Goal: Task Accomplishment & Management: Manage account settings

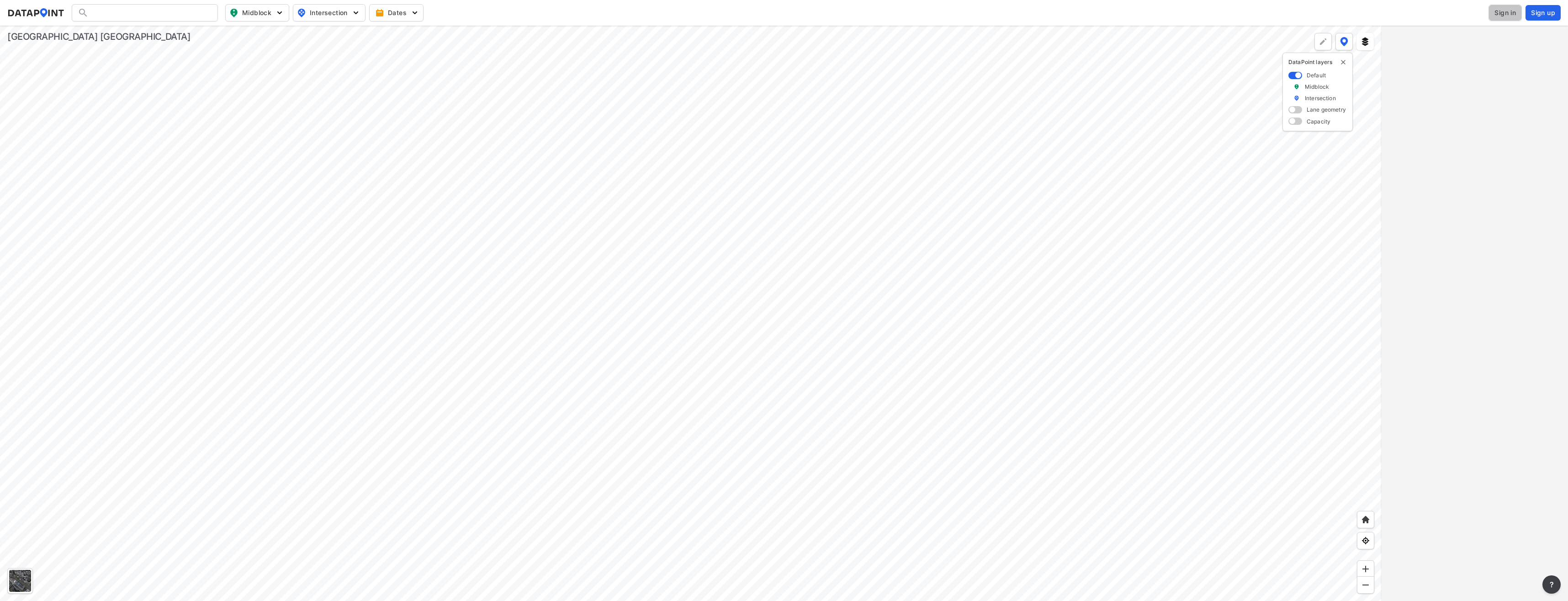
click at [1498, 14] on span "Sign in" at bounding box center [1506, 13] width 22 height 9
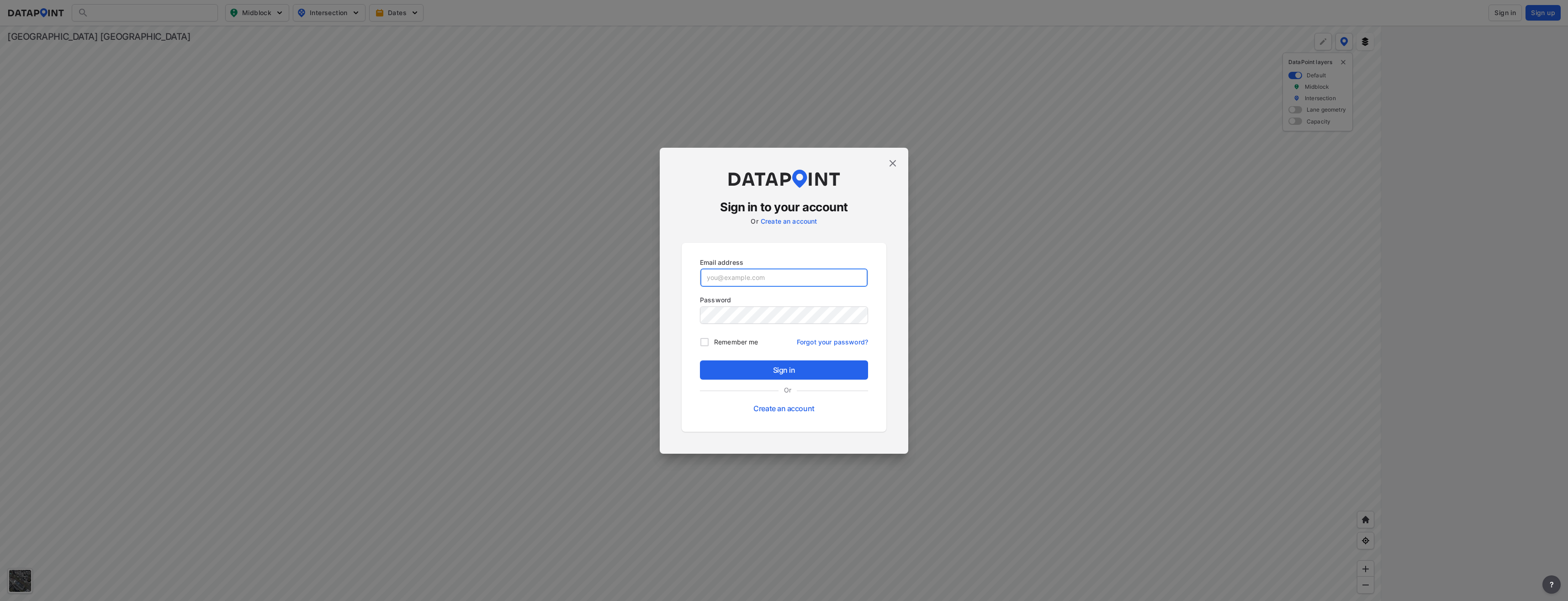
click at [712, 279] on input "email" at bounding box center [784, 278] width 167 height 18
type input "[EMAIL_ADDRESS][DOMAIN_NAME]"
click at [700, 360] on button "Sign in" at bounding box center [784, 369] width 168 height 19
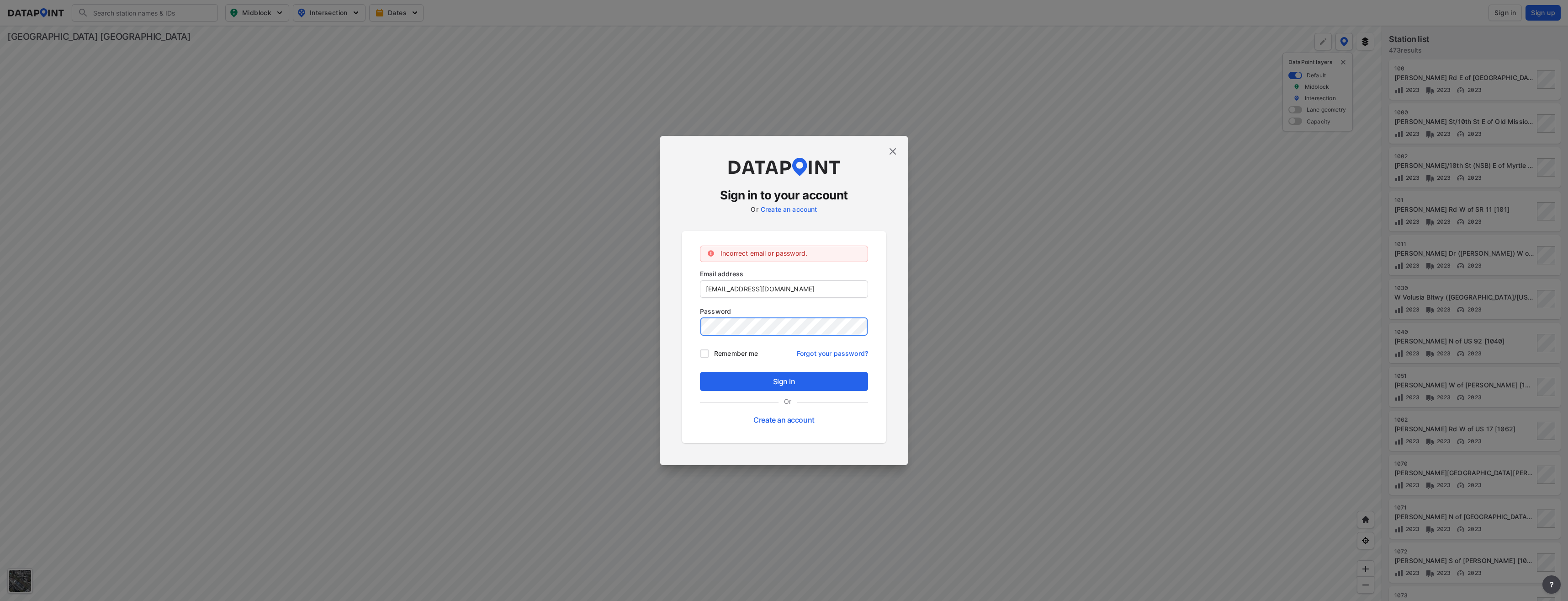
click at [700, 372] on button "Sign in" at bounding box center [784, 381] width 168 height 19
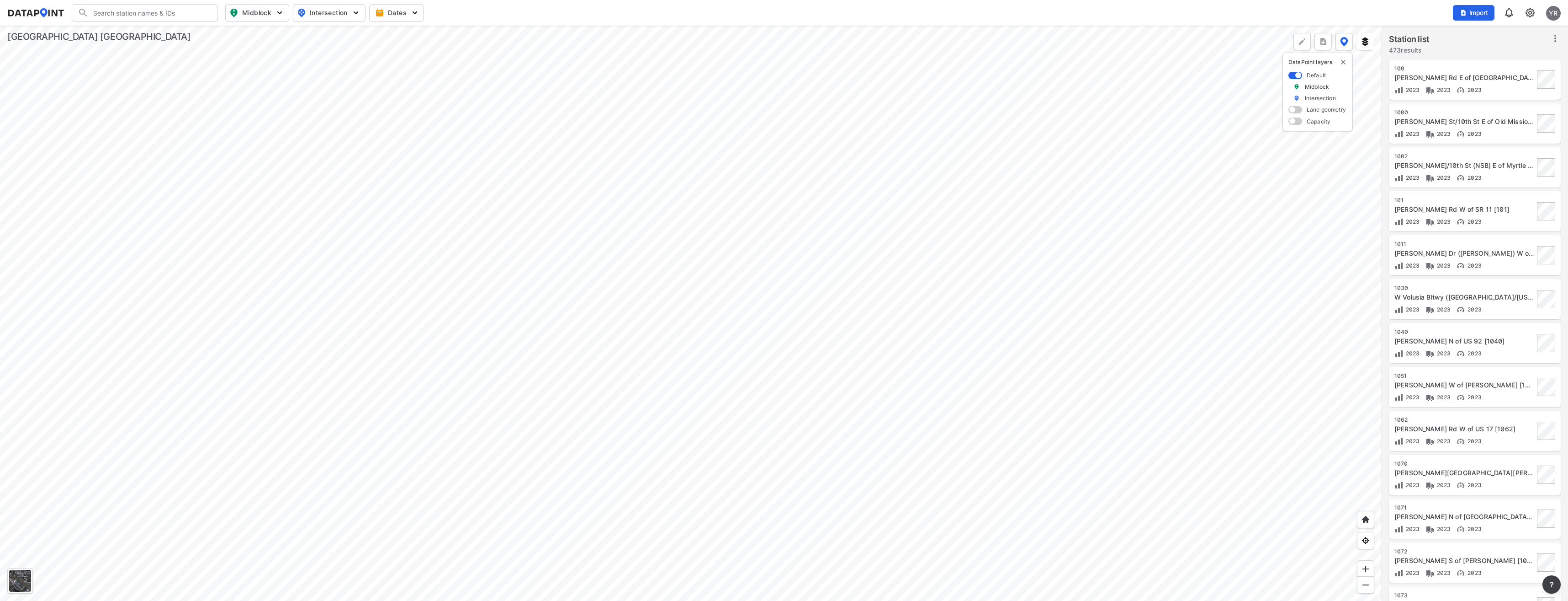
click at [107, 13] on input "Search" at bounding box center [150, 13] width 123 height 14
drag, startPoint x: 123, startPoint y: 13, endPoint x: 132, endPoint y: 13, distance: 9.0
click at [123, 13] on input "MB-0015" at bounding box center [143, 13] width 109 height 14
type input "MB-001051"
click at [227, 418] on div at bounding box center [690, 313] width 1382 height 575
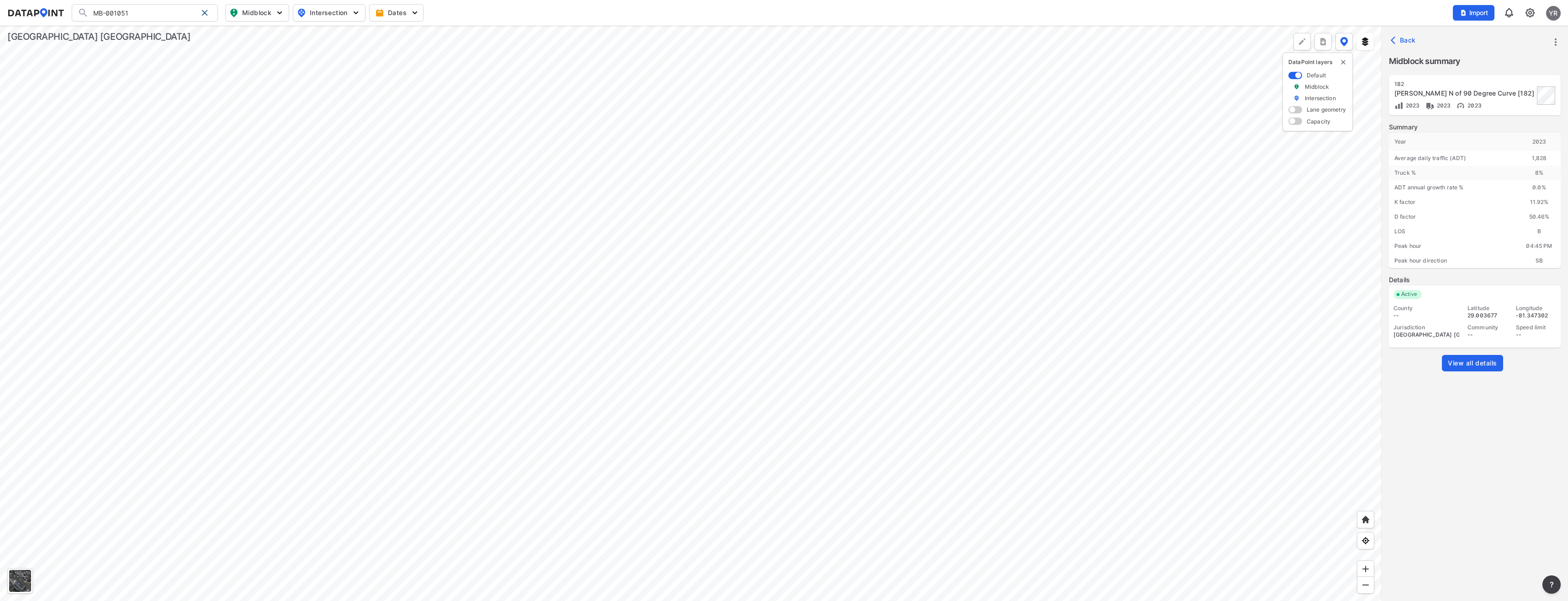
click at [1526, 11] on img at bounding box center [1530, 13] width 11 height 11
click at [1482, 69] on link "Station management" at bounding box center [1492, 68] width 79 height 9
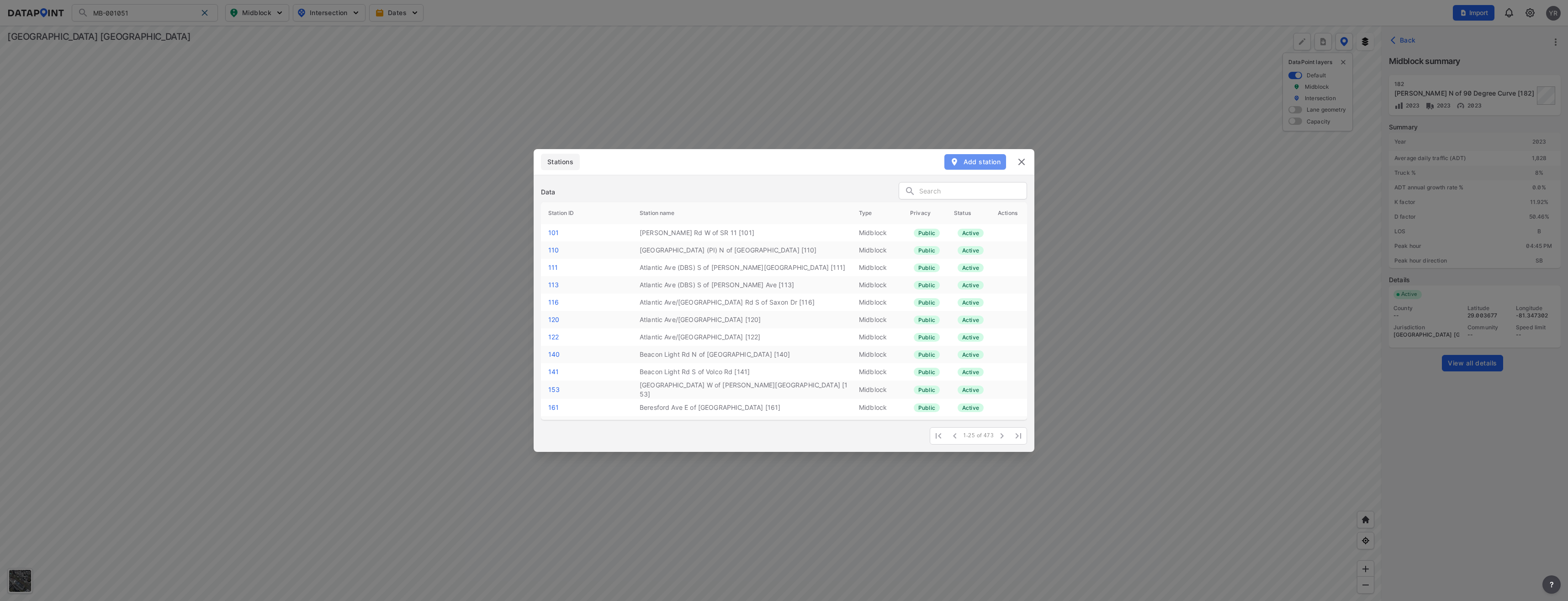
click at [996, 164] on span "Add station" at bounding box center [975, 161] width 50 height 9
select select "1"
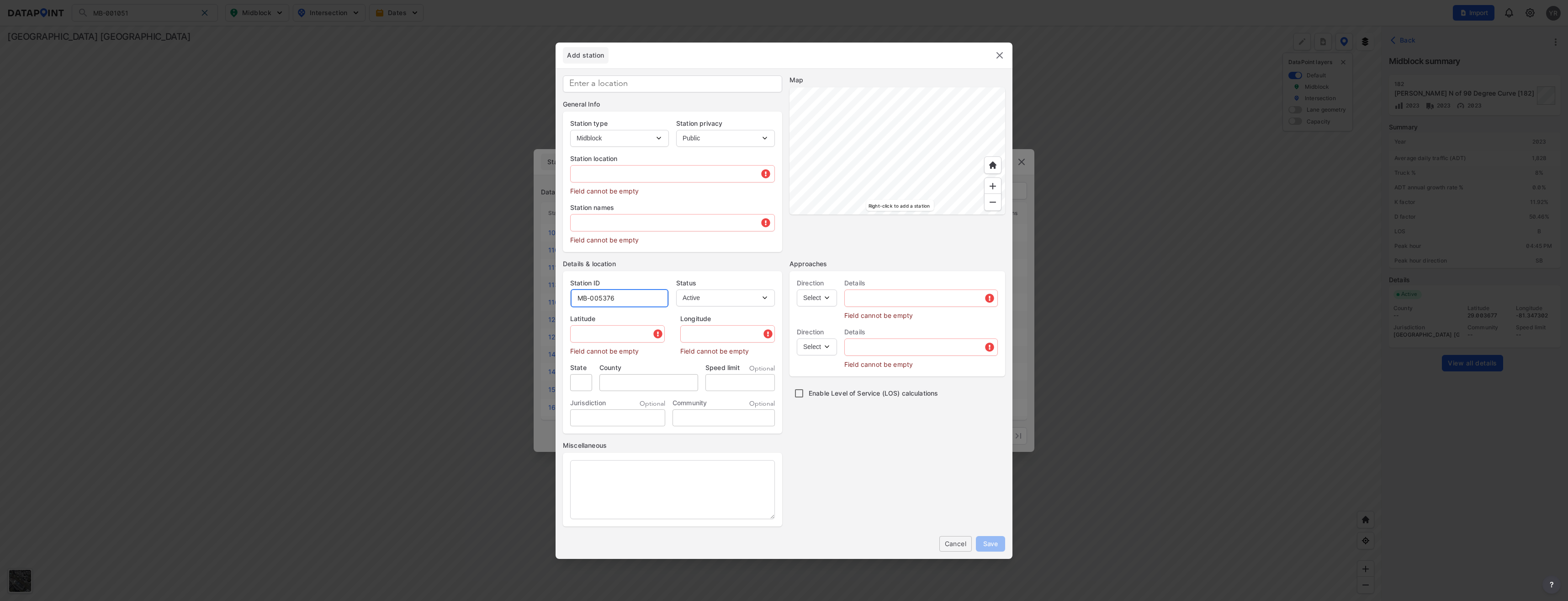
click at [620, 295] on input "MB-005376" at bounding box center [619, 298] width 98 height 18
type input "MB-001051"
click at [602, 338] on input "text" at bounding box center [618, 334] width 96 height 18
click at [591, 335] on input "text" at bounding box center [618, 334] width 96 height 18
paste input "29.996401"
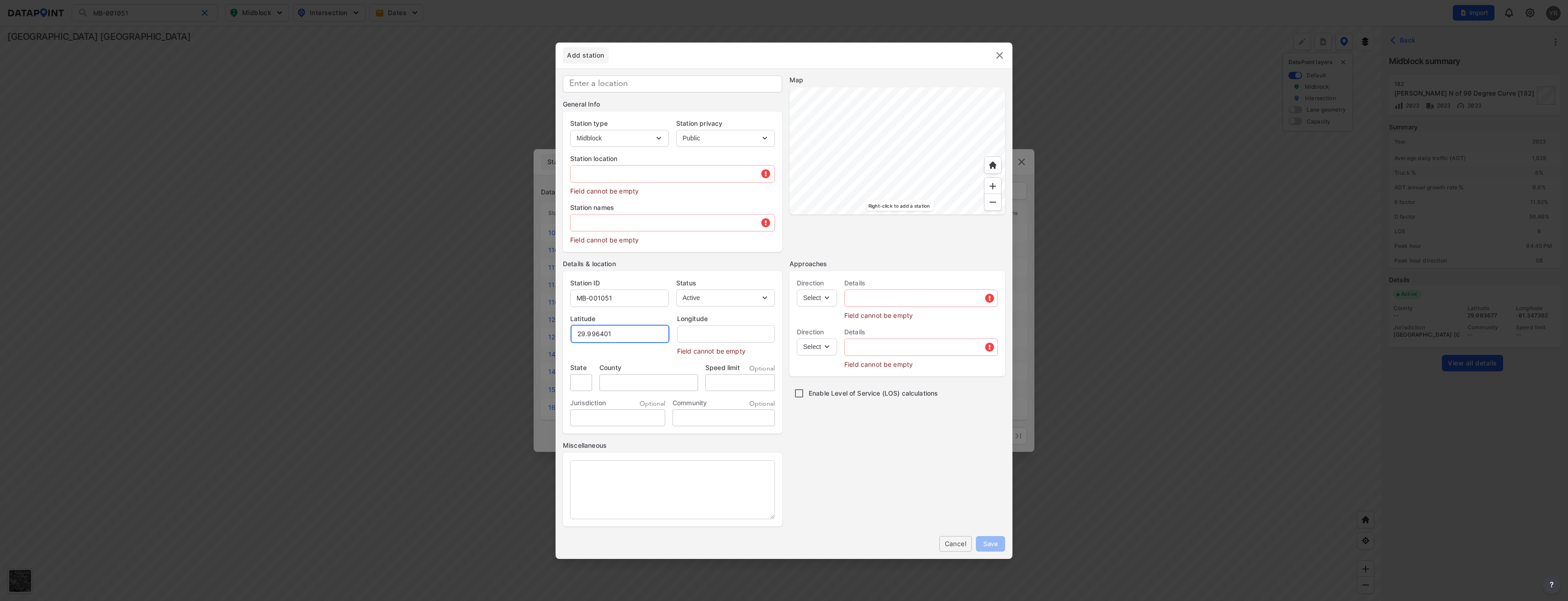
type input "29.996401"
click at [700, 336] on input "text" at bounding box center [726, 334] width 99 height 18
paste input "-81.344594"
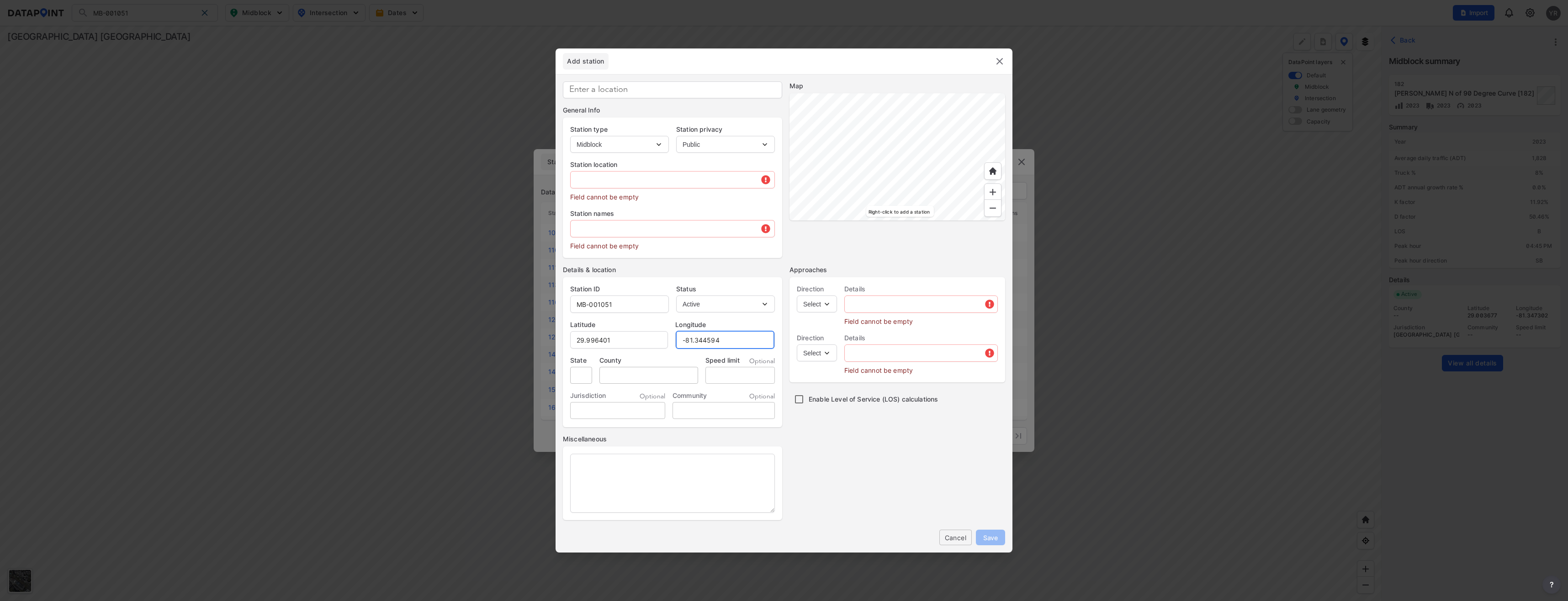
type input "-81.344594"
click at [600, 234] on input "text" at bounding box center [672, 228] width 204 height 18
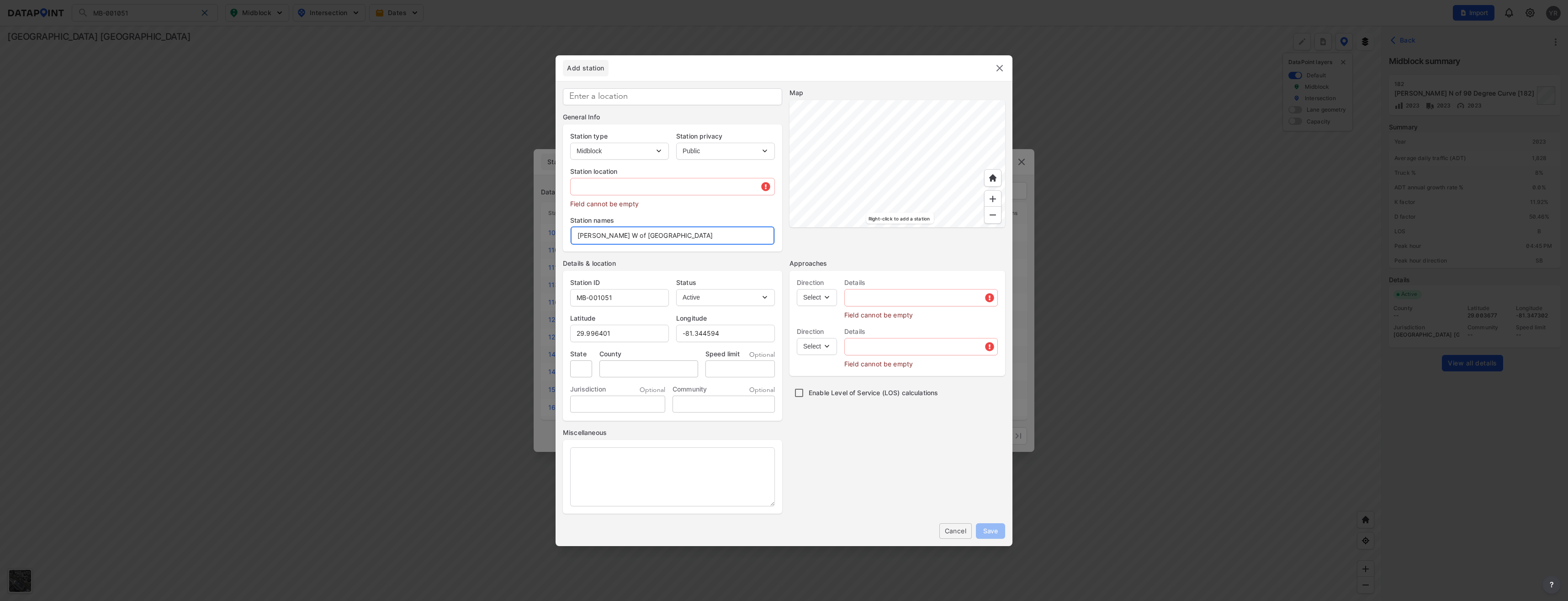
type input "[PERSON_NAME] W of [GEOGRAPHIC_DATA]"
click at [653, 188] on input "text" at bounding box center [672, 186] width 204 height 18
drag, startPoint x: 680, startPoint y: 233, endPoint x: 573, endPoint y: 229, distance: 107.1
click at [573, 229] on input "[PERSON_NAME] W of [GEOGRAPHIC_DATA]" at bounding box center [672, 236] width 204 height 18
click at [604, 186] on input "text" at bounding box center [672, 186] width 204 height 18
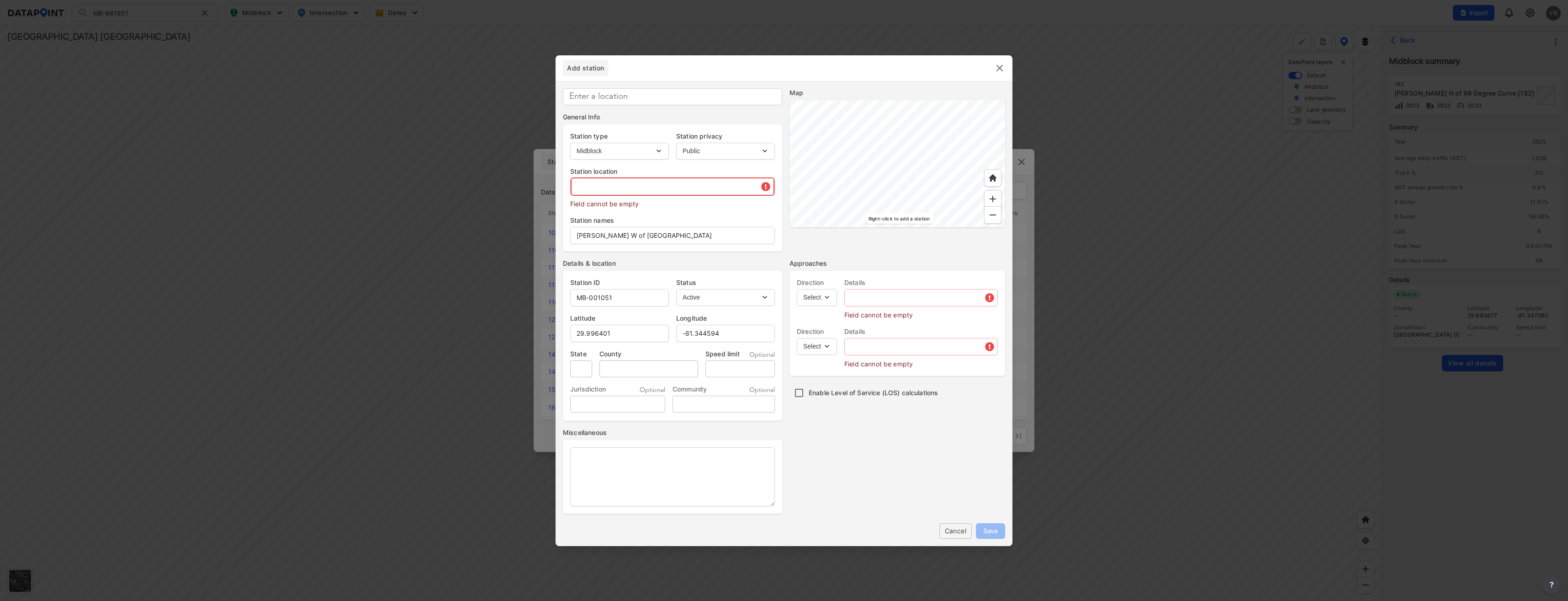
paste input "[PERSON_NAME] W of [GEOGRAPHIC_DATA]"
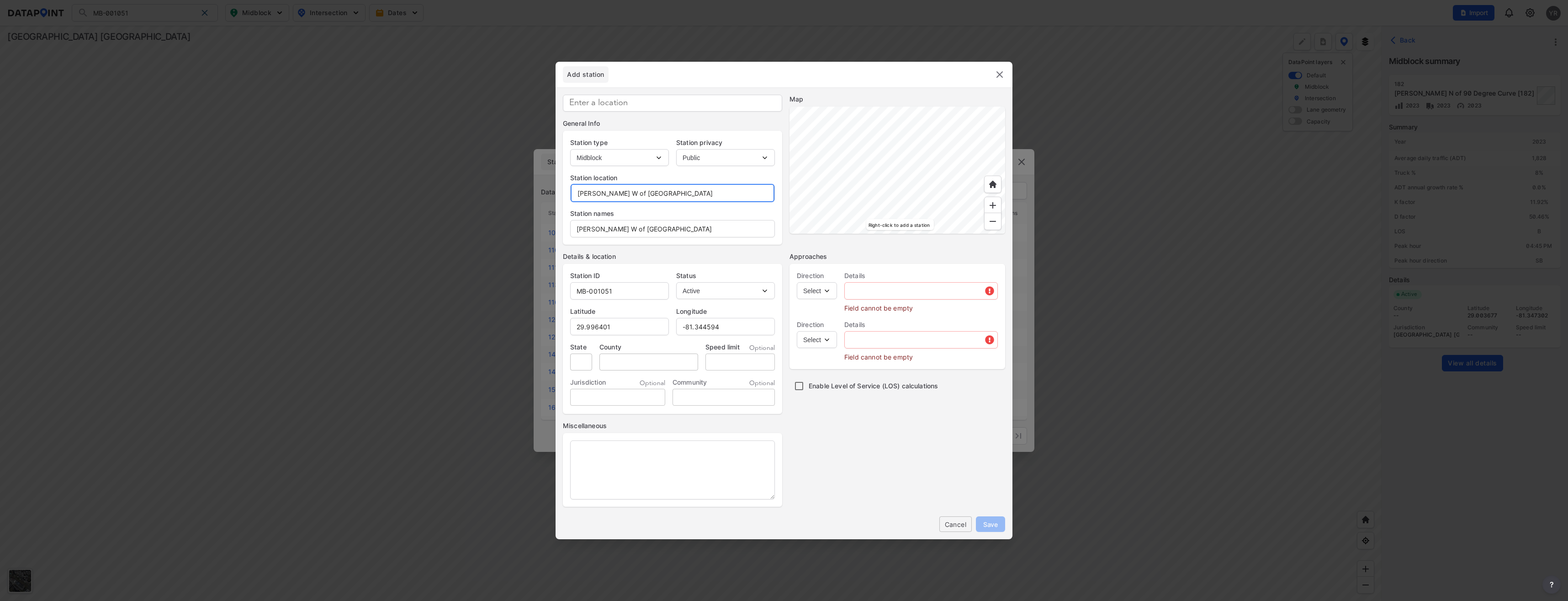
type input "[PERSON_NAME] W of [GEOGRAPHIC_DATA]"
click at [737, 359] on input "tel" at bounding box center [740, 362] width 70 height 17
type input "30"
click at [829, 292] on select "Select EB NB SB WB" at bounding box center [817, 290] width 40 height 17
select select "EB"
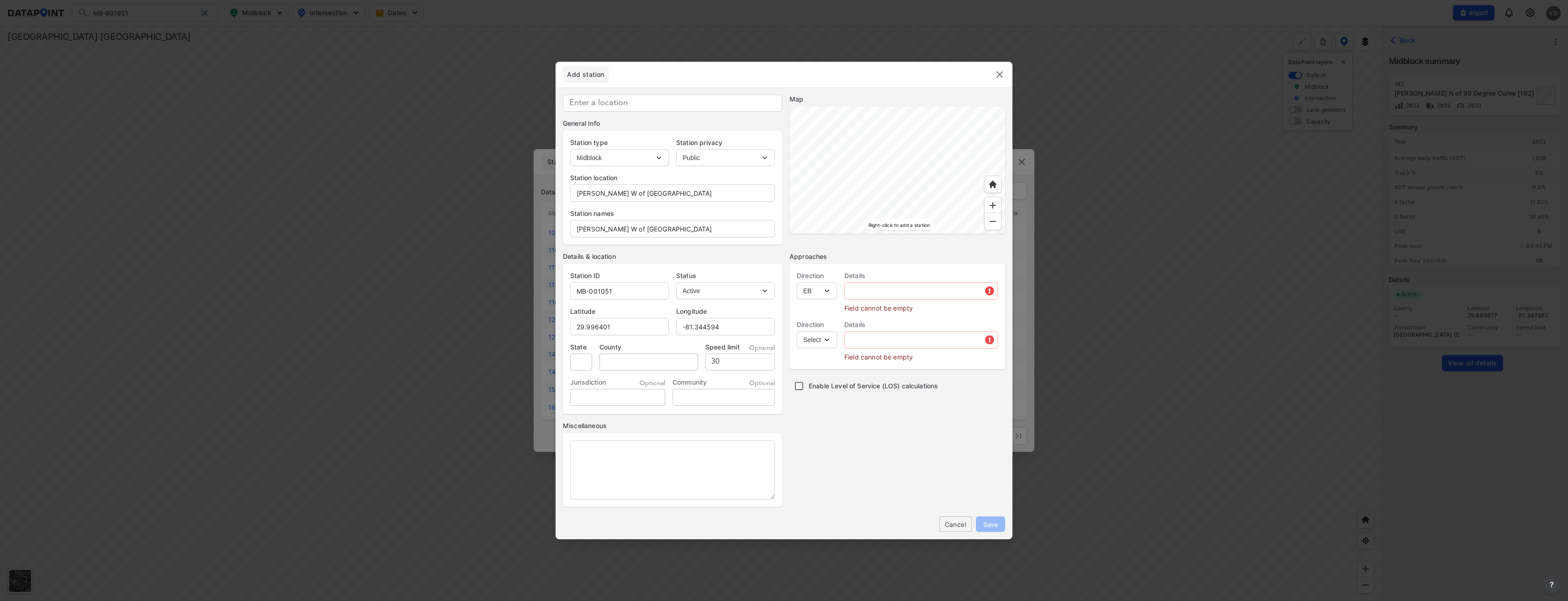
click at [797, 282] on select "Select EB NB SB WB" at bounding box center [817, 290] width 40 height 17
click at [832, 340] on select "Select WB" at bounding box center [817, 339] width 40 height 17
select select "WB"
click at [797, 331] on select "Select WB" at bounding box center [817, 339] width 40 height 17
click at [867, 283] on input "text" at bounding box center [921, 291] width 153 height 18
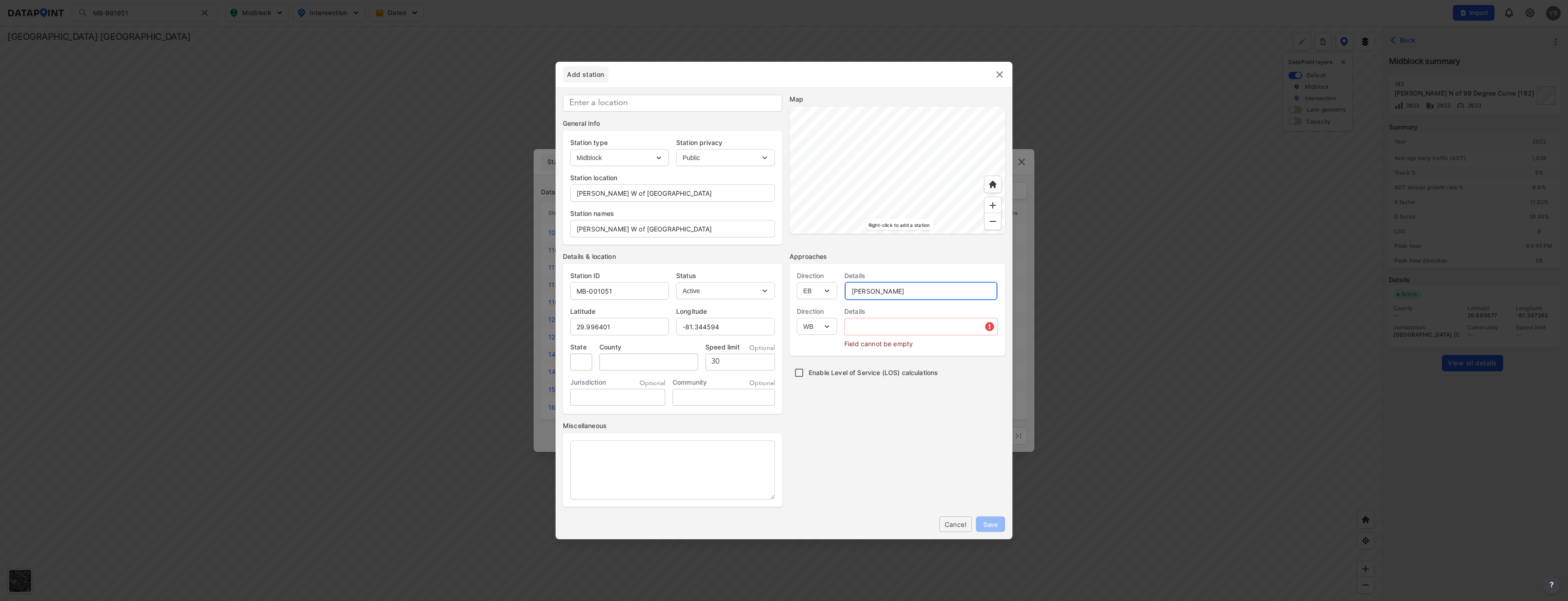
type input "[PERSON_NAME]"
click at [887, 320] on input "text" at bounding box center [921, 327] width 153 height 18
type input "[PERSON_NAME]"
click at [996, 525] on span "Save" at bounding box center [990, 524] width 14 height 9
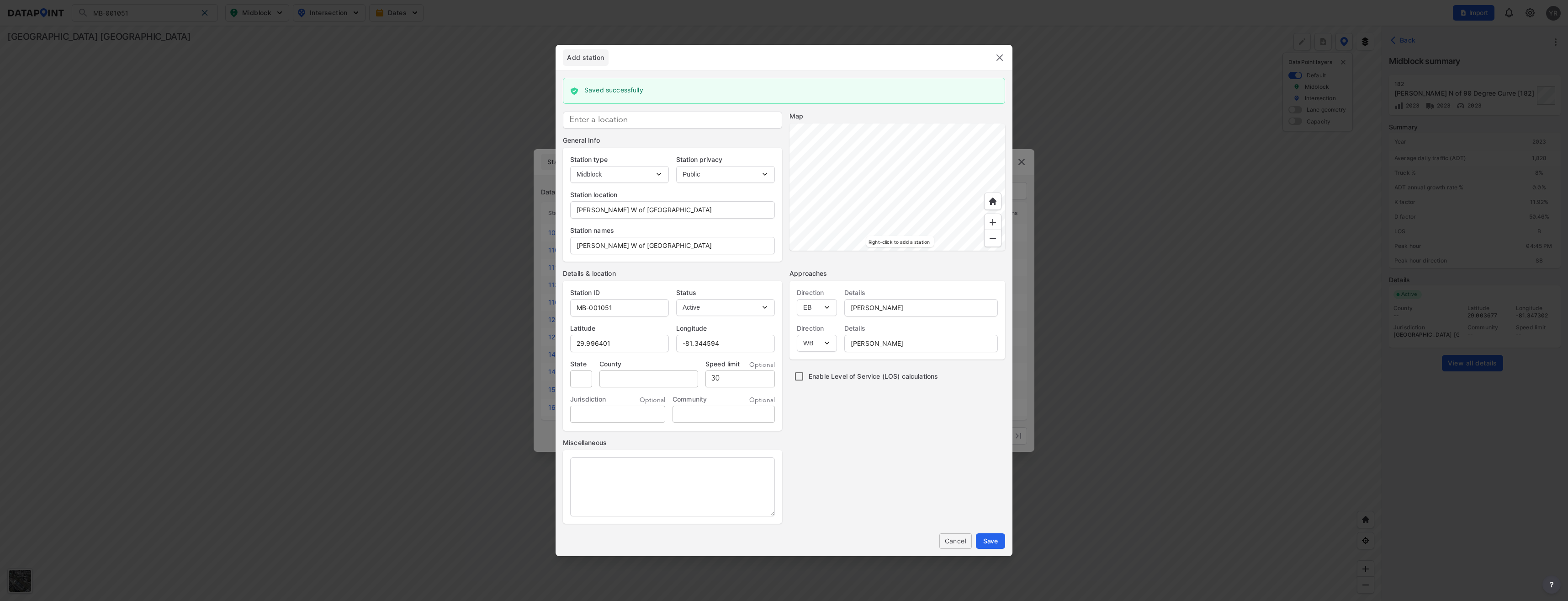
click at [1000, 53] on img at bounding box center [999, 57] width 11 height 11
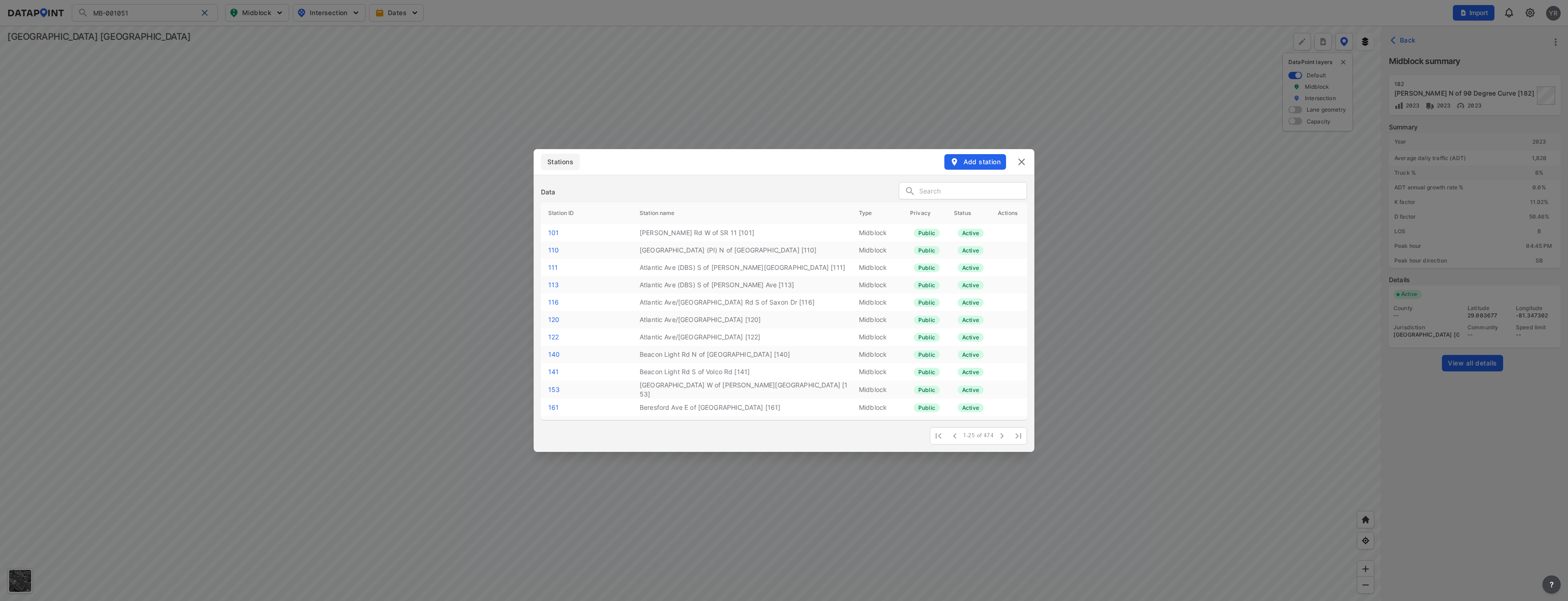
click at [1020, 165] on img at bounding box center [1021, 161] width 11 height 11
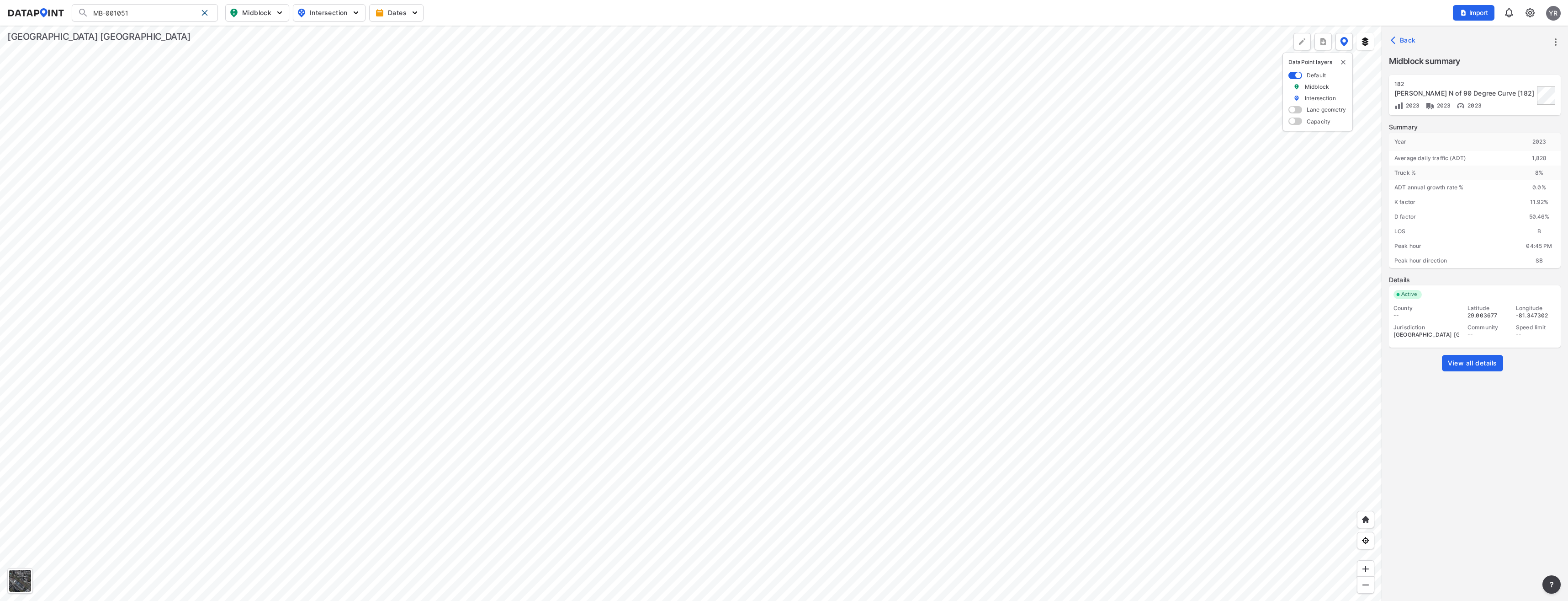
click at [1413, 39] on span "Back" at bounding box center [1404, 39] width 23 height 9
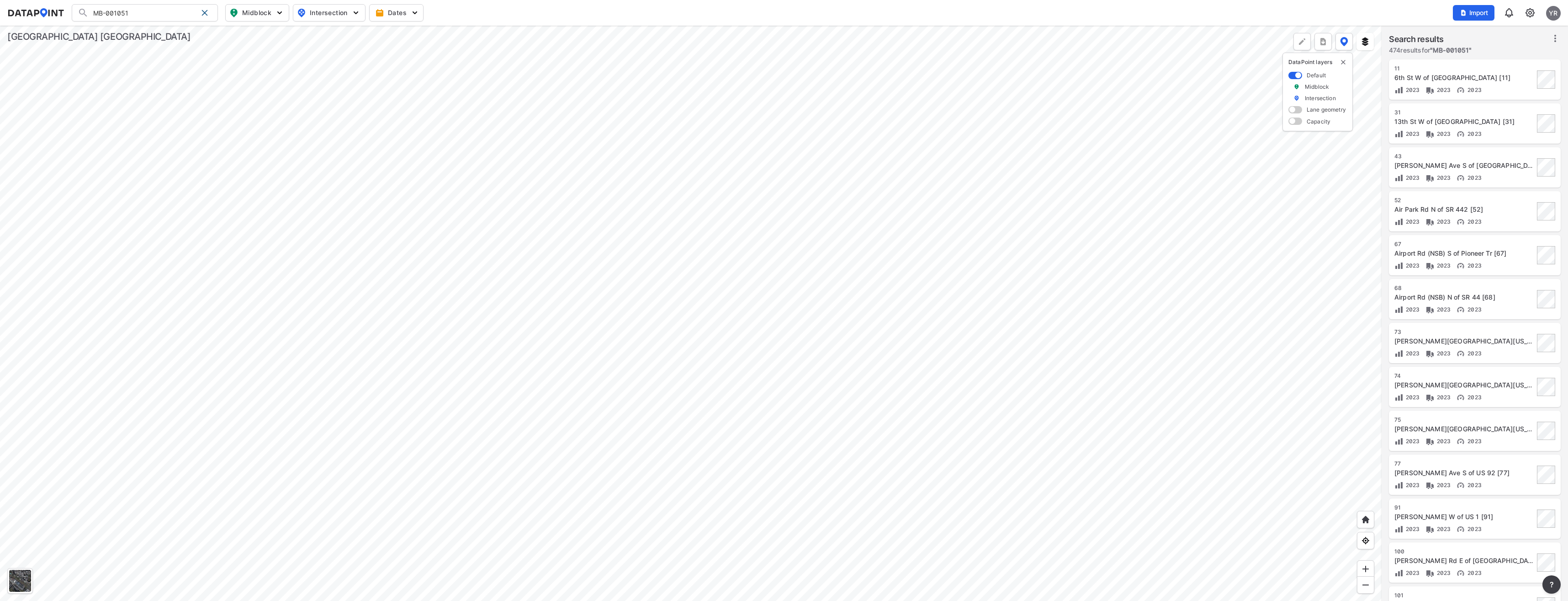
click at [644, 368] on div at bounding box center [690, 313] width 1382 height 575
click at [642, 401] on div at bounding box center [690, 313] width 1382 height 575
click at [152, 18] on input "MB-001051" at bounding box center [143, 13] width 109 height 14
click at [1535, 11] on img at bounding box center [1530, 13] width 11 height 11
click at [1491, 70] on link "Station management" at bounding box center [1492, 68] width 79 height 9
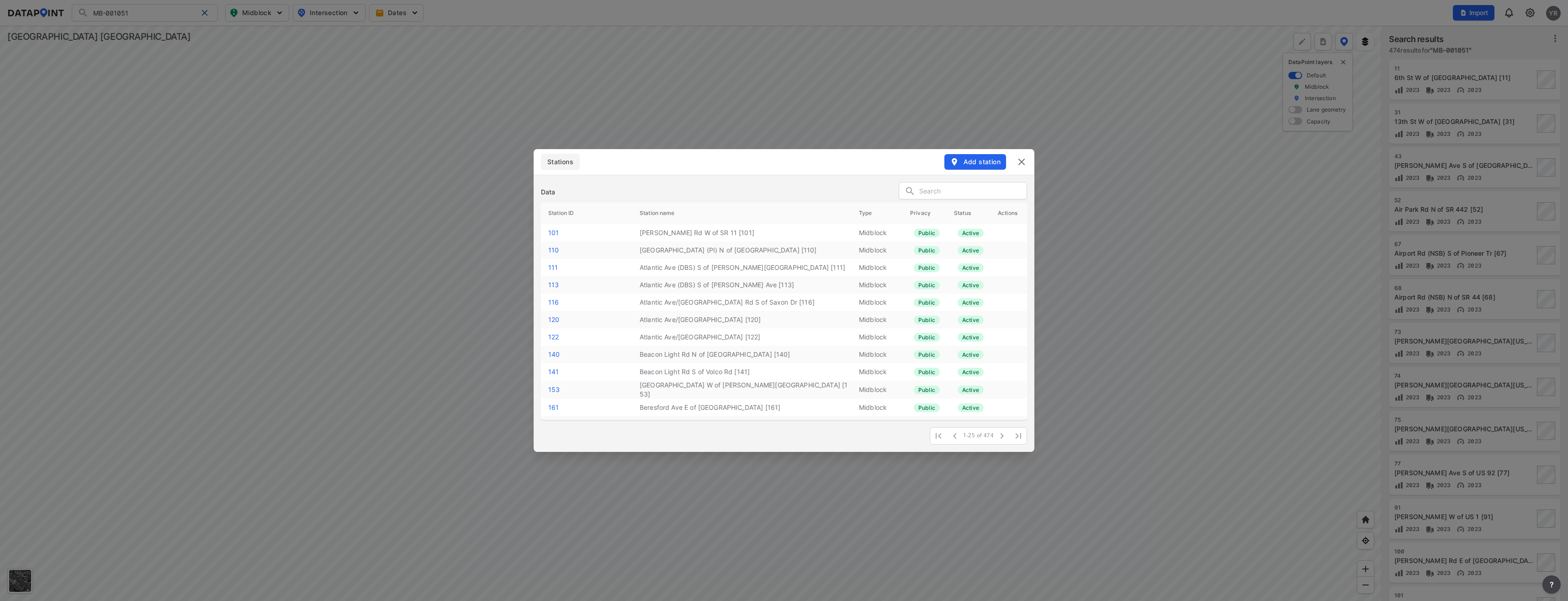
click at [981, 186] on input "text" at bounding box center [973, 191] width 107 height 13
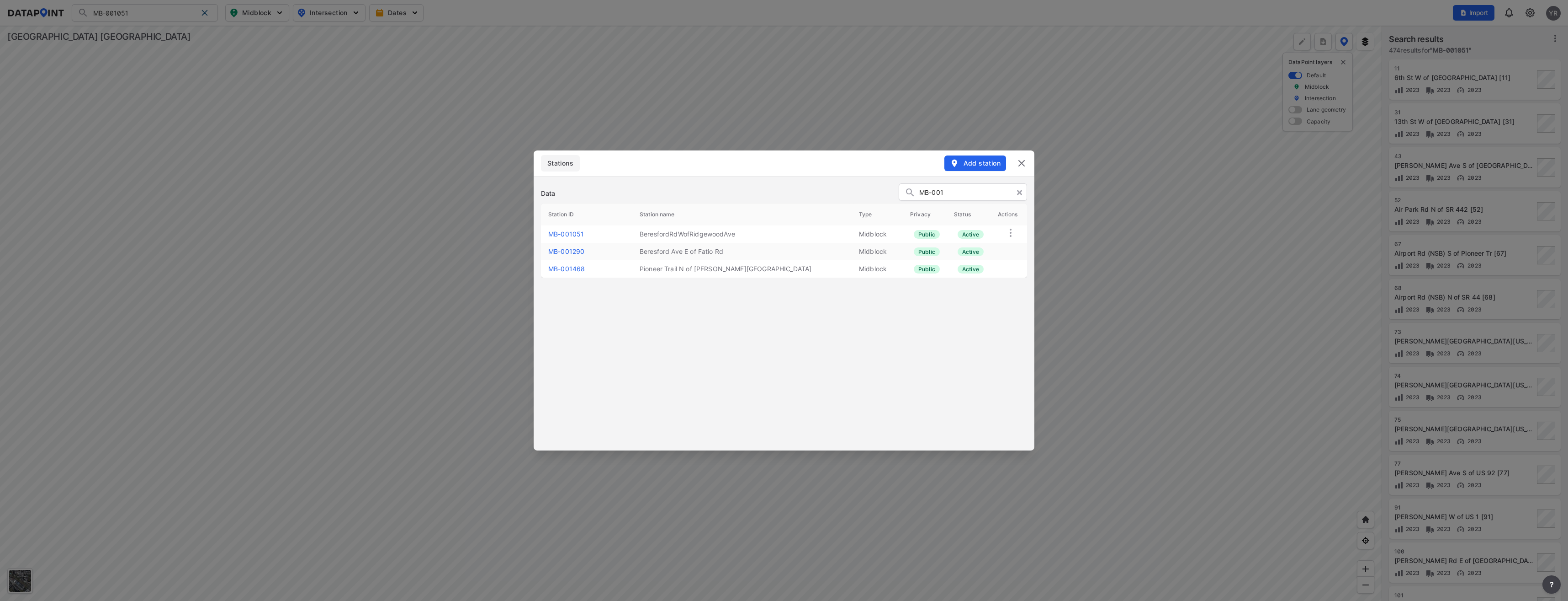
type input "MB-001"
click at [582, 237] on link "MB-001051" at bounding box center [566, 233] width 35 height 8
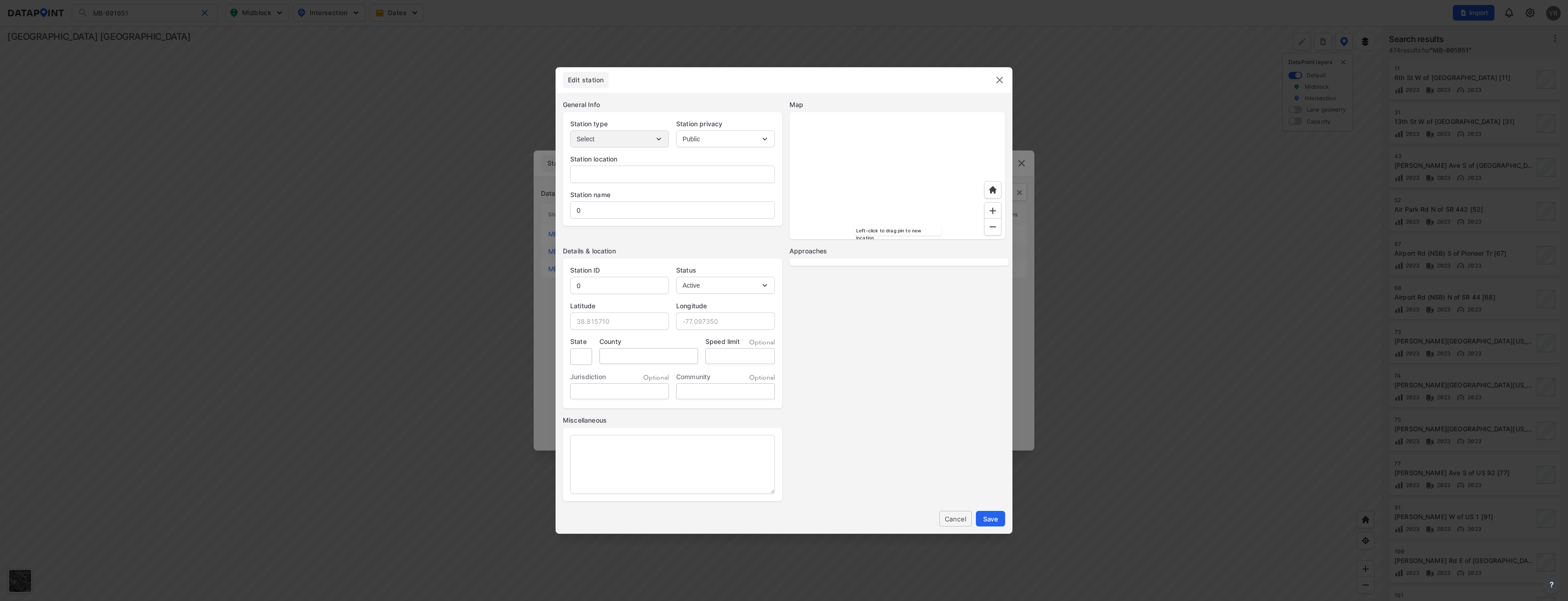
type input "[PERSON_NAME] W of [GEOGRAPHIC_DATA]"
type input "BeresfordRdWofRidgewoodAve"
type input "MB-001051"
type input "29.996401"
type input "-81.344594"
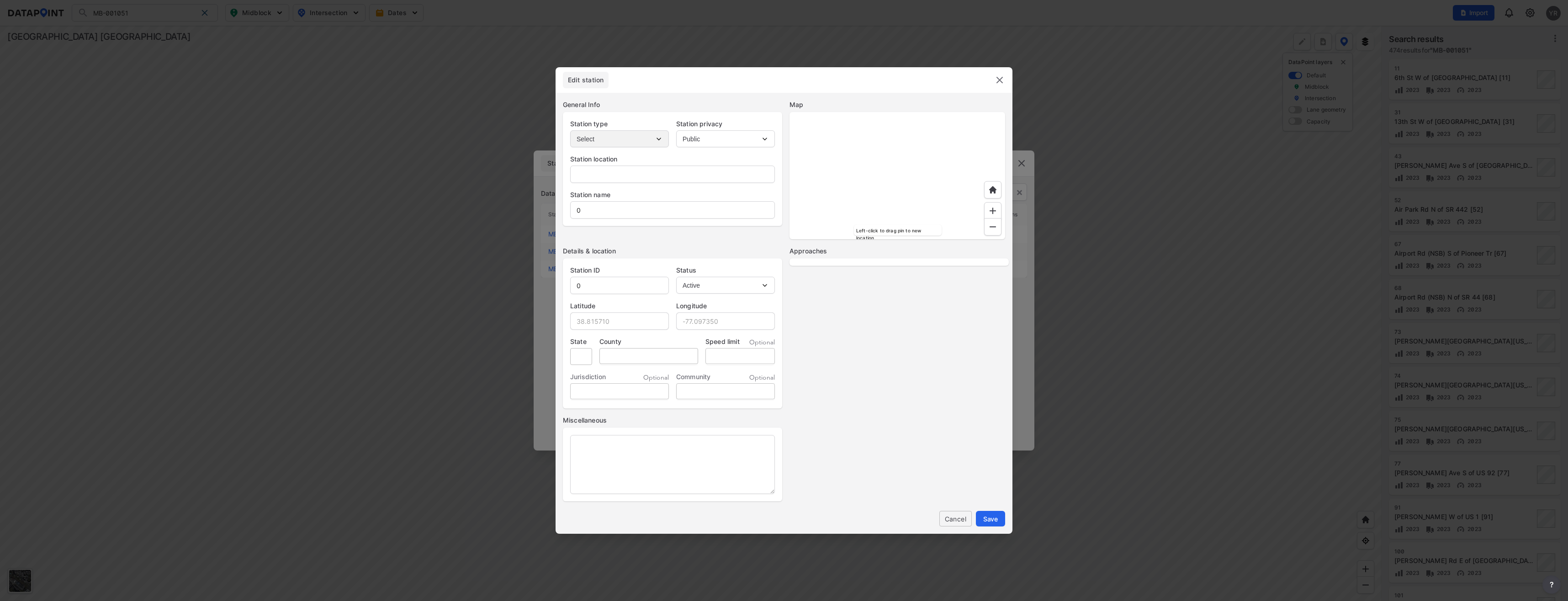
type input "30"
select select "1"
select select "EB"
select select "WB"
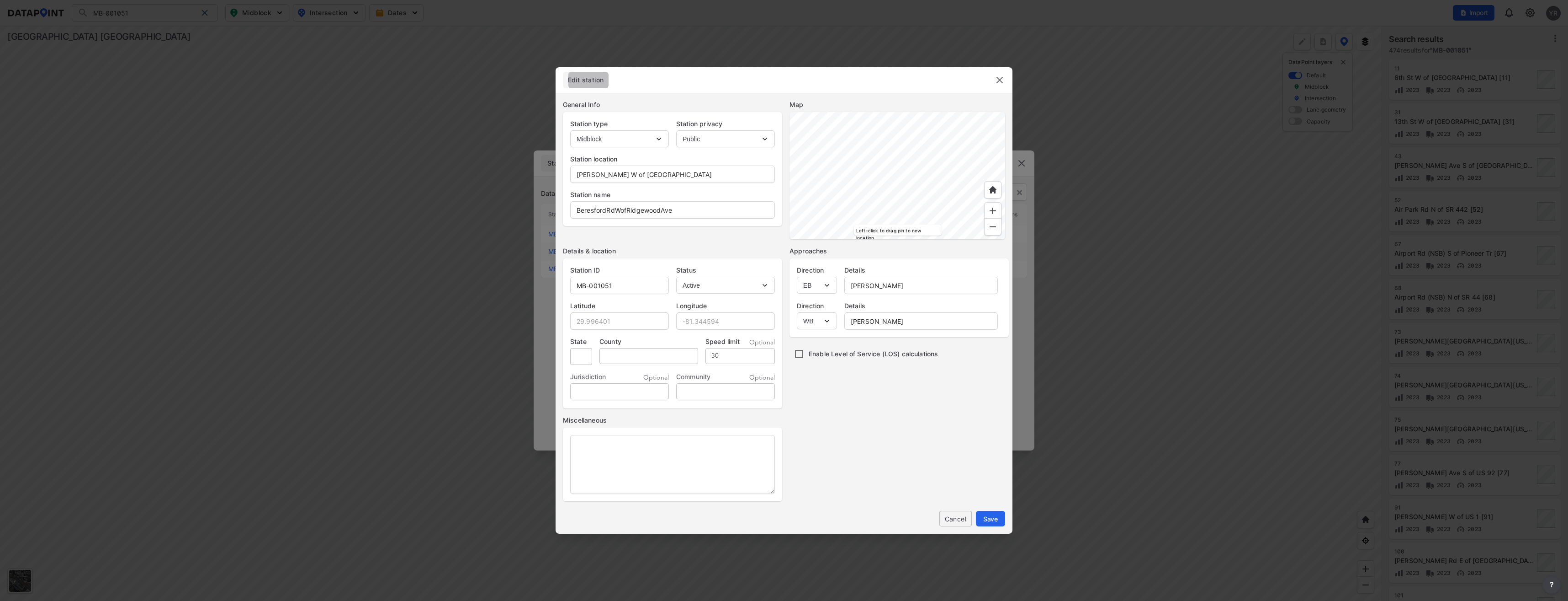
click at [591, 80] on span "Edit station" at bounding box center [586, 80] width 45 height 9
click at [838, 207] on div at bounding box center [897, 175] width 216 height 127
click at [959, 124] on div at bounding box center [897, 175] width 216 height 127
click at [939, 238] on div at bounding box center [897, 175] width 216 height 127
click at [892, 112] on div at bounding box center [897, 175] width 216 height 127
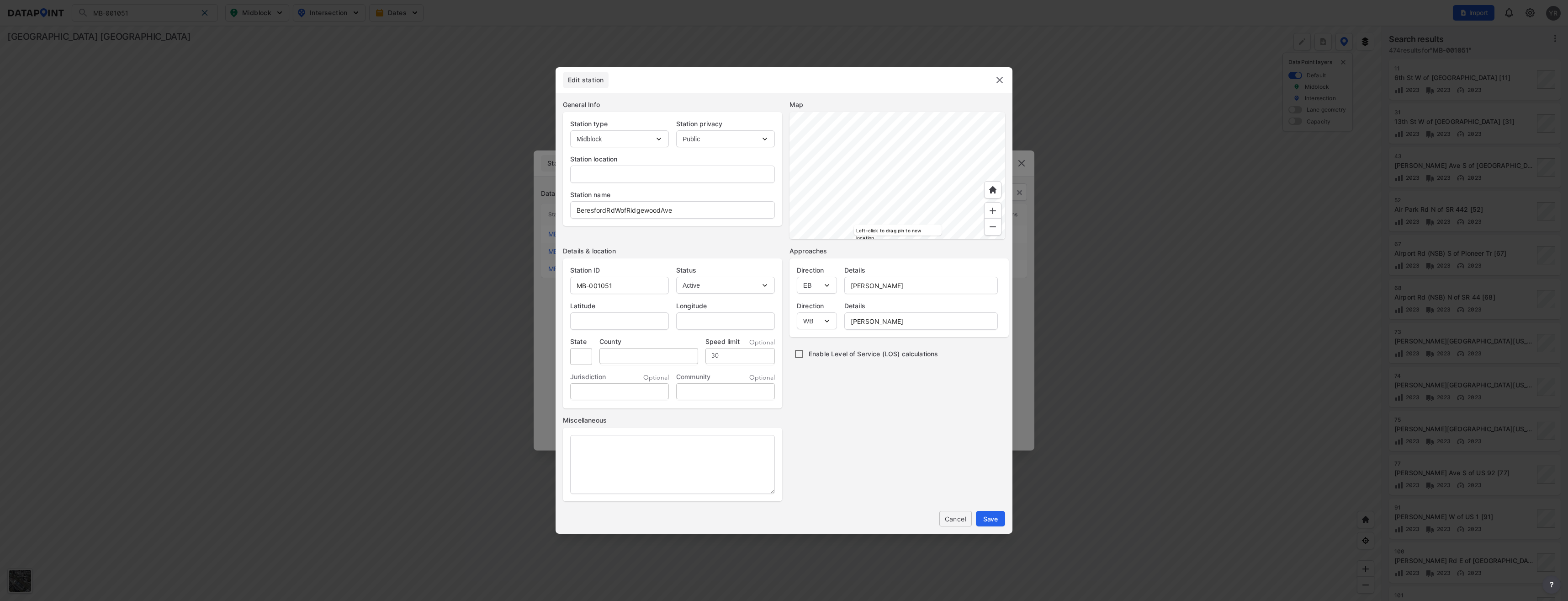
click at [836, 151] on div at bounding box center [897, 175] width 216 height 127
click at [915, 147] on div at bounding box center [897, 175] width 216 height 127
click at [851, 151] on div at bounding box center [897, 175] width 216 height 127
type input "[DATE]-[DATE][STREET_ADDRESS][PERSON_NAME][US_STATE]"
type input "29.004441"
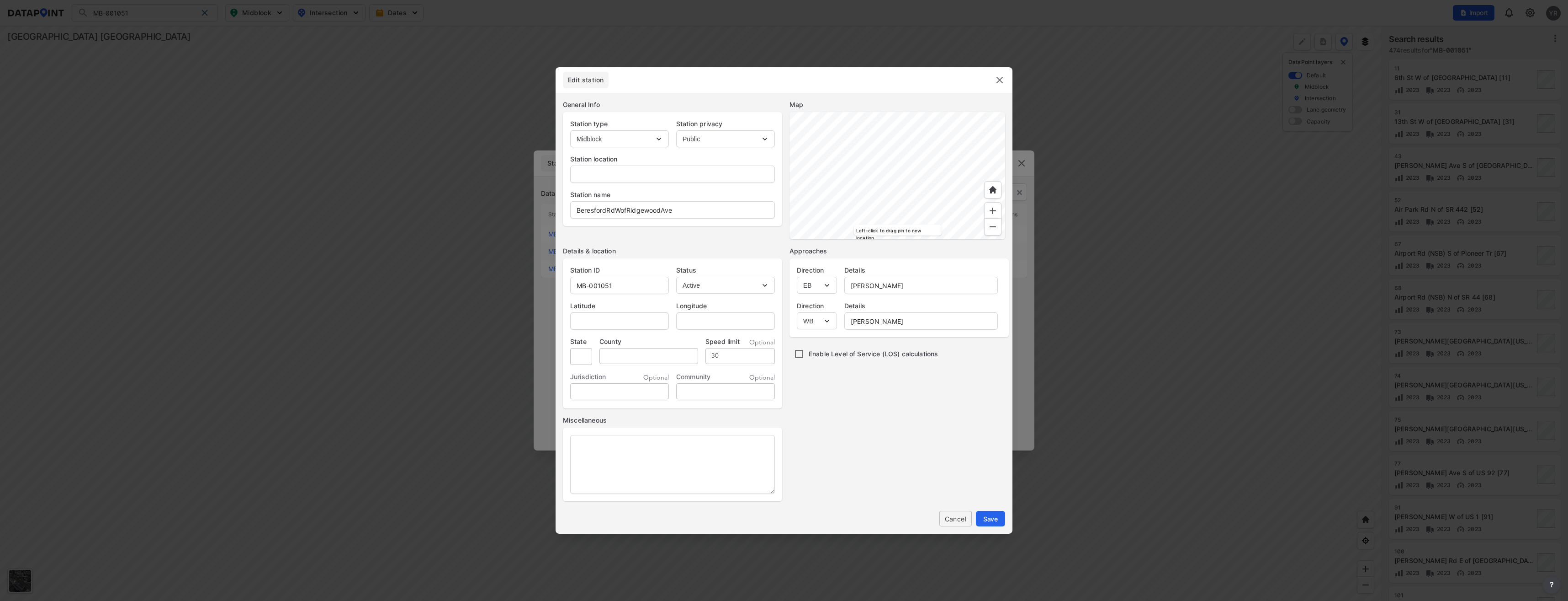
type input "-81.344422"
type input "FL"
type input "[GEOGRAPHIC_DATA]"
click at [899, 224] on div at bounding box center [897, 175] width 216 height 127
click at [867, 191] on div at bounding box center [897, 175] width 216 height 127
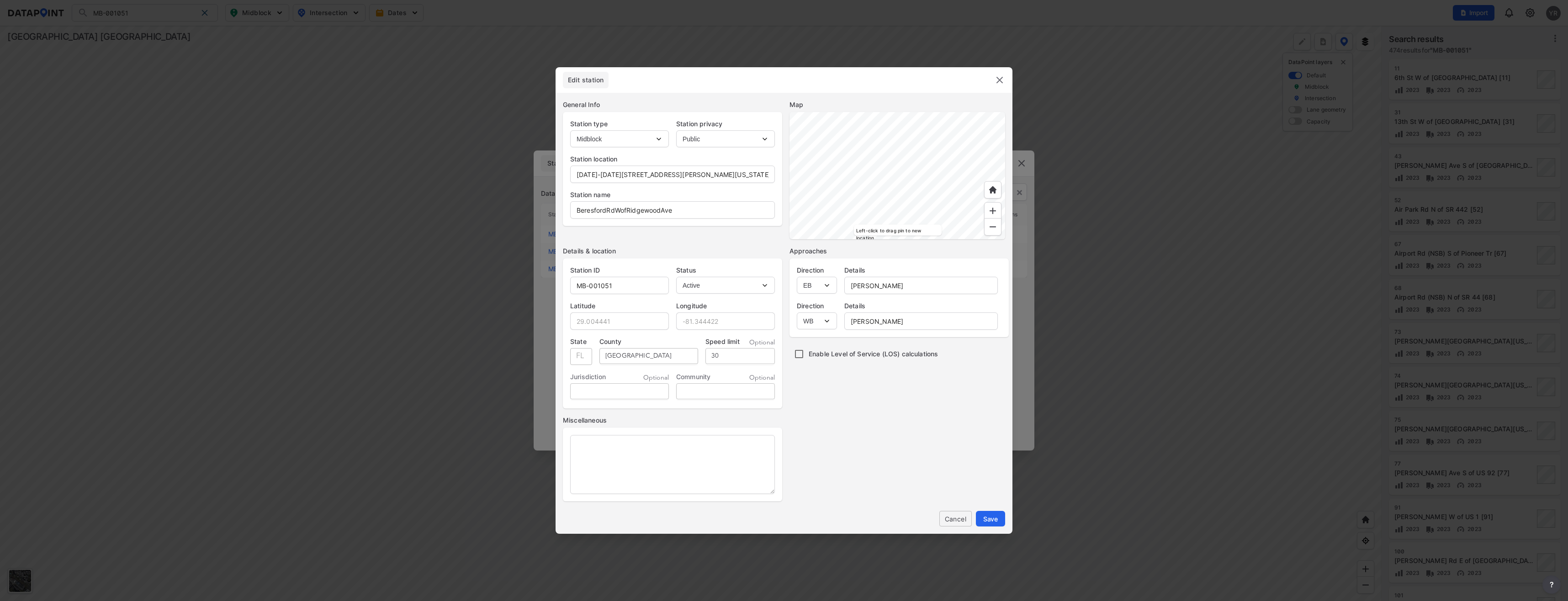
type input "[DATE]-[DATE][STREET_ADDRESS][PERSON_NAME][US_STATE]"
type input "29.004047"
type input "-81.344615"
click at [912, 182] on div at bounding box center [897, 175] width 216 height 127
type input "29.004108"
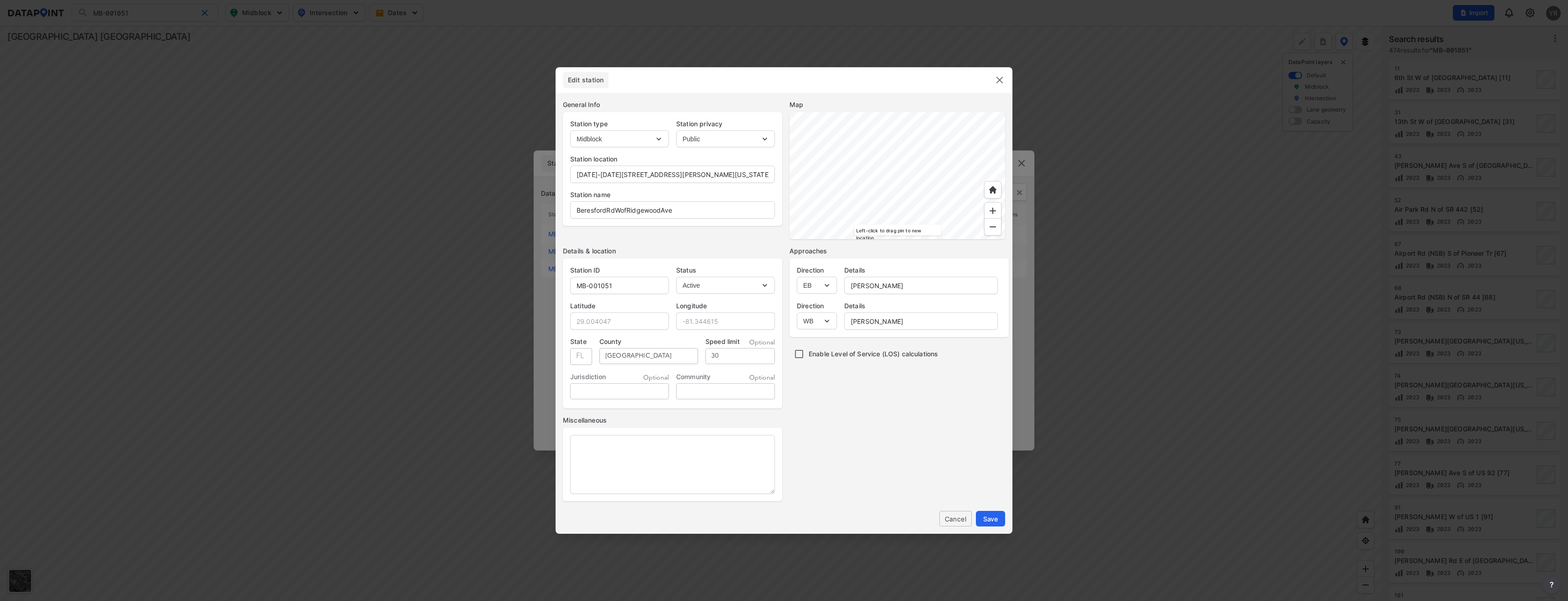
type input "-81.344776"
click at [993, 521] on span "Save" at bounding box center [990, 518] width 14 height 9
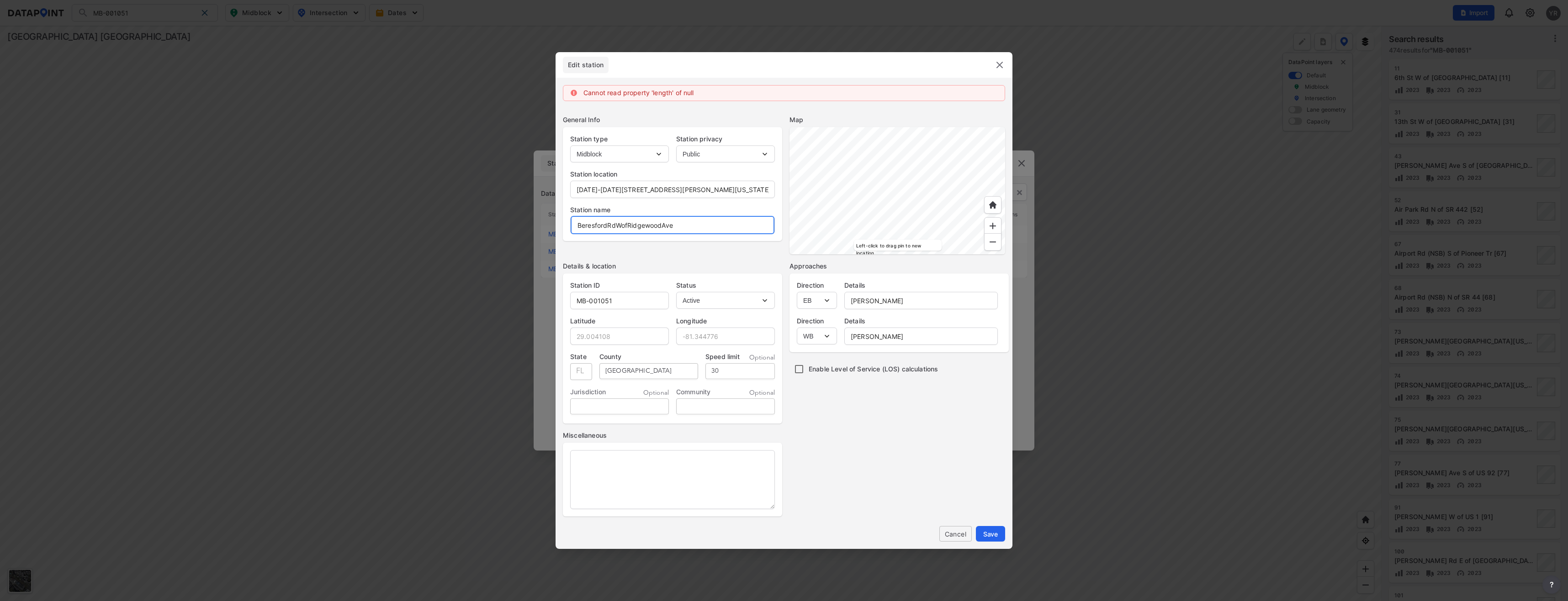
click at [605, 224] on input "BeresfordRdWofRidgewoodAve" at bounding box center [672, 225] width 204 height 18
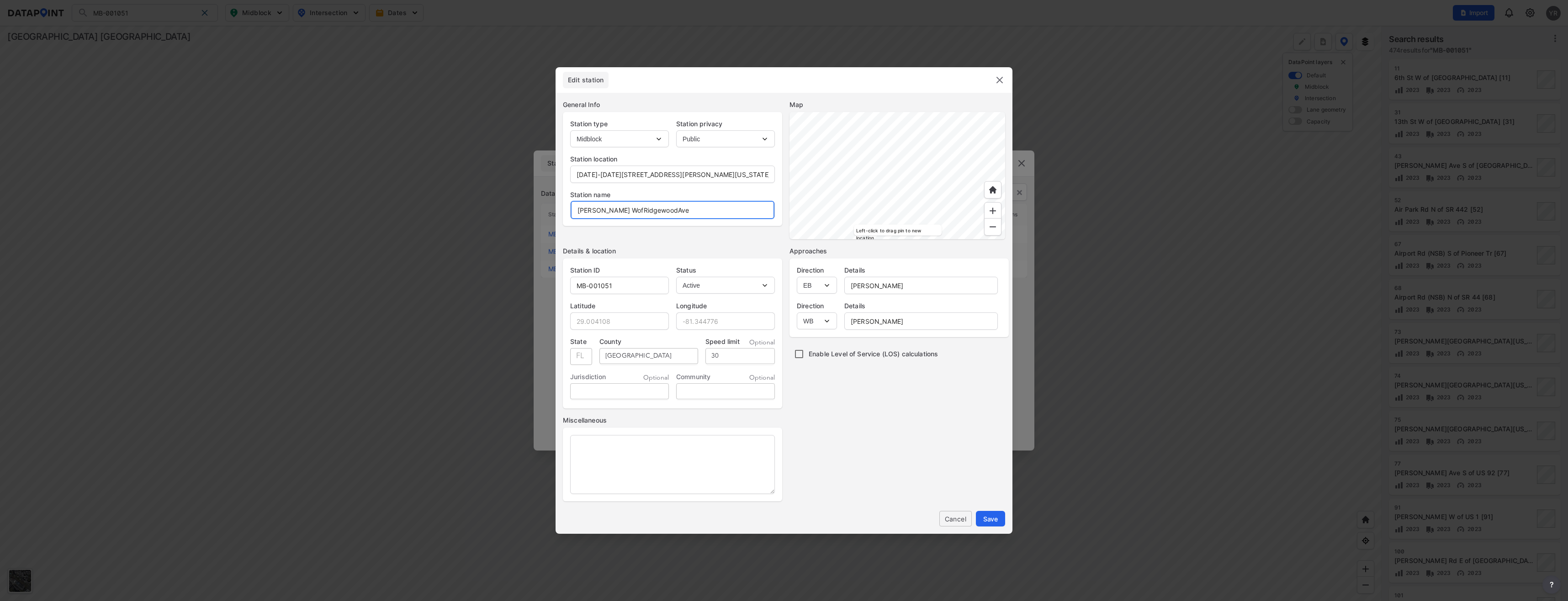
click at [623, 211] on input "[PERSON_NAME] WofRidgewoodAve" at bounding box center [672, 210] width 204 height 18
click at [634, 209] on input "[PERSON_NAME] W ofRidgewoodAve" at bounding box center [672, 210] width 204 height 18
click at [669, 211] on input "[PERSON_NAME] W of RidgewoodAve" at bounding box center [672, 210] width 204 height 18
type input "[PERSON_NAME] W of [GEOGRAPHIC_DATA]"
click at [991, 518] on span "Save" at bounding box center [990, 518] width 14 height 9
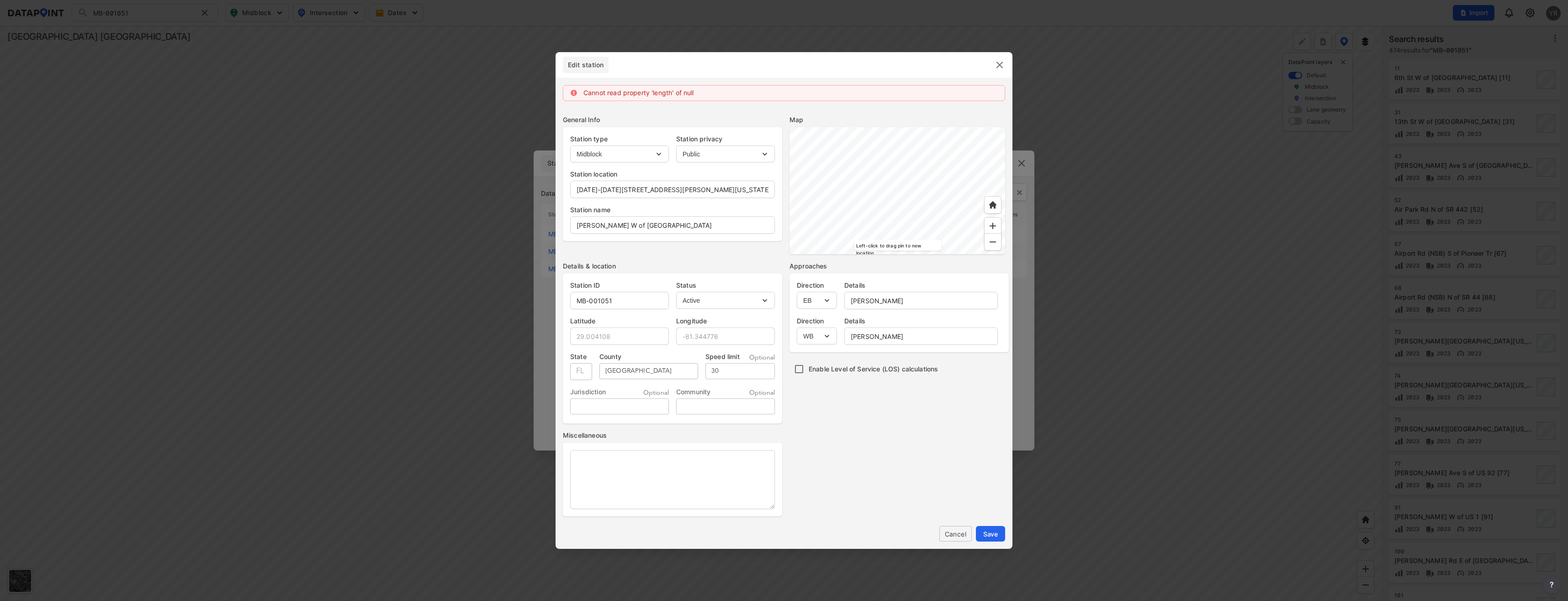
click at [993, 66] on div at bounding box center [994, 65] width 21 height 11
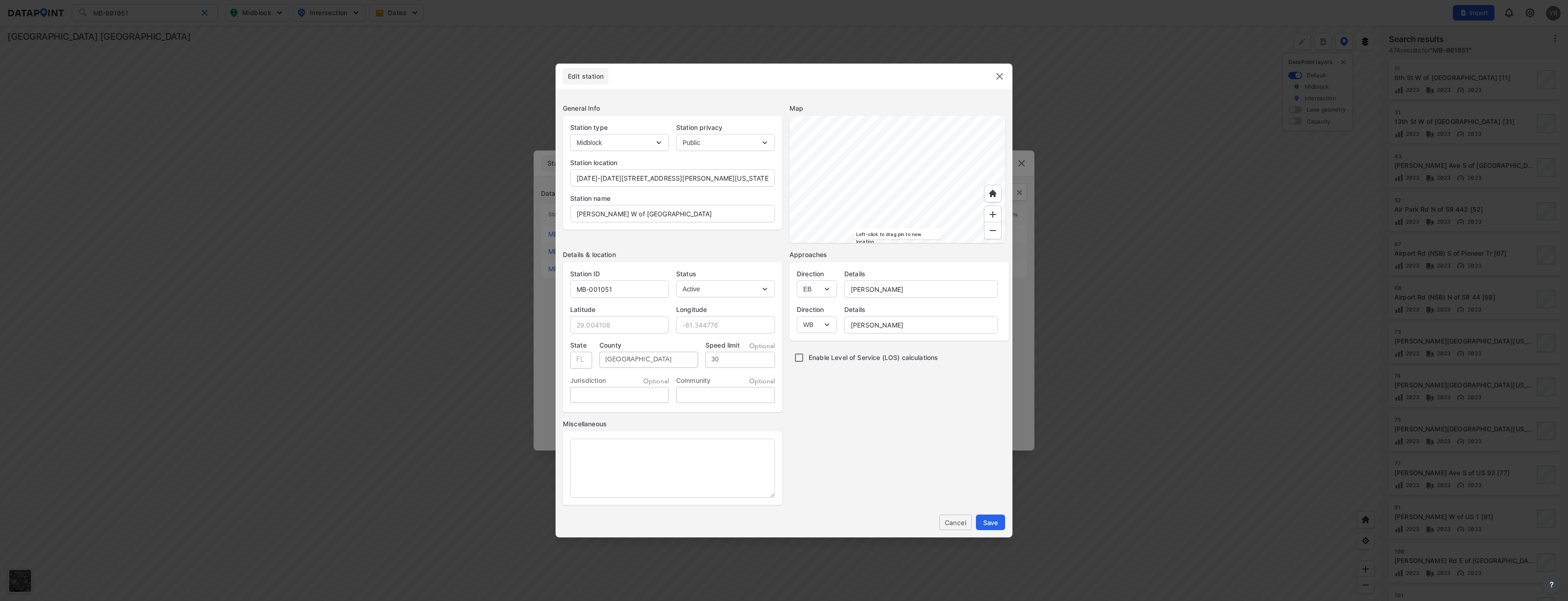
click at [998, 80] on img at bounding box center [999, 76] width 11 height 11
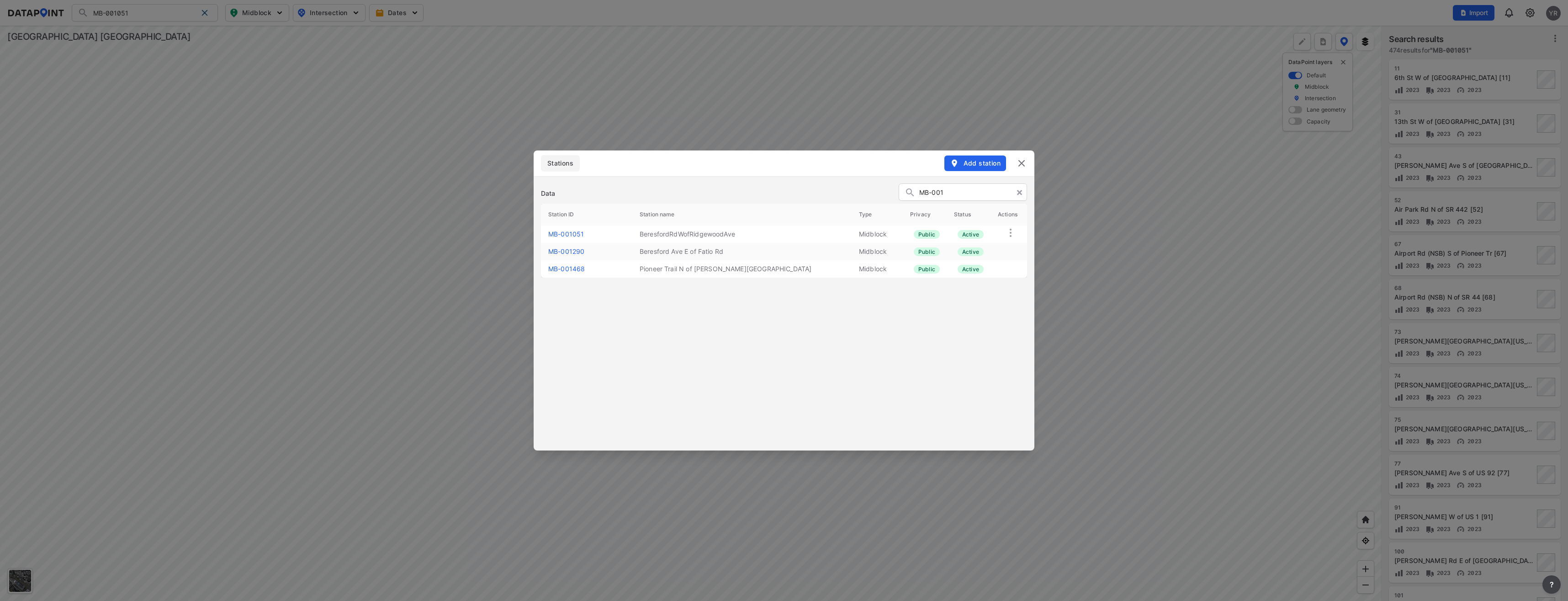
click at [1024, 161] on img at bounding box center [1021, 163] width 11 height 11
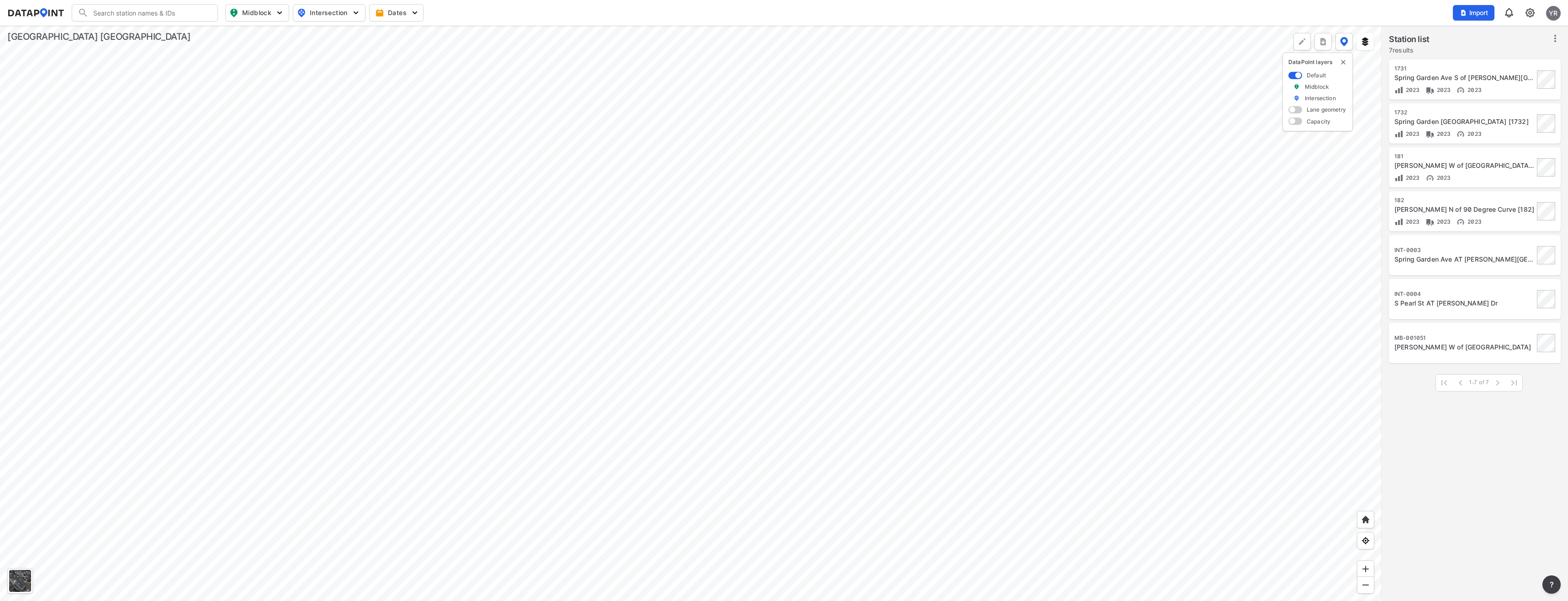
click at [570, 376] on div at bounding box center [690, 313] width 1382 height 575
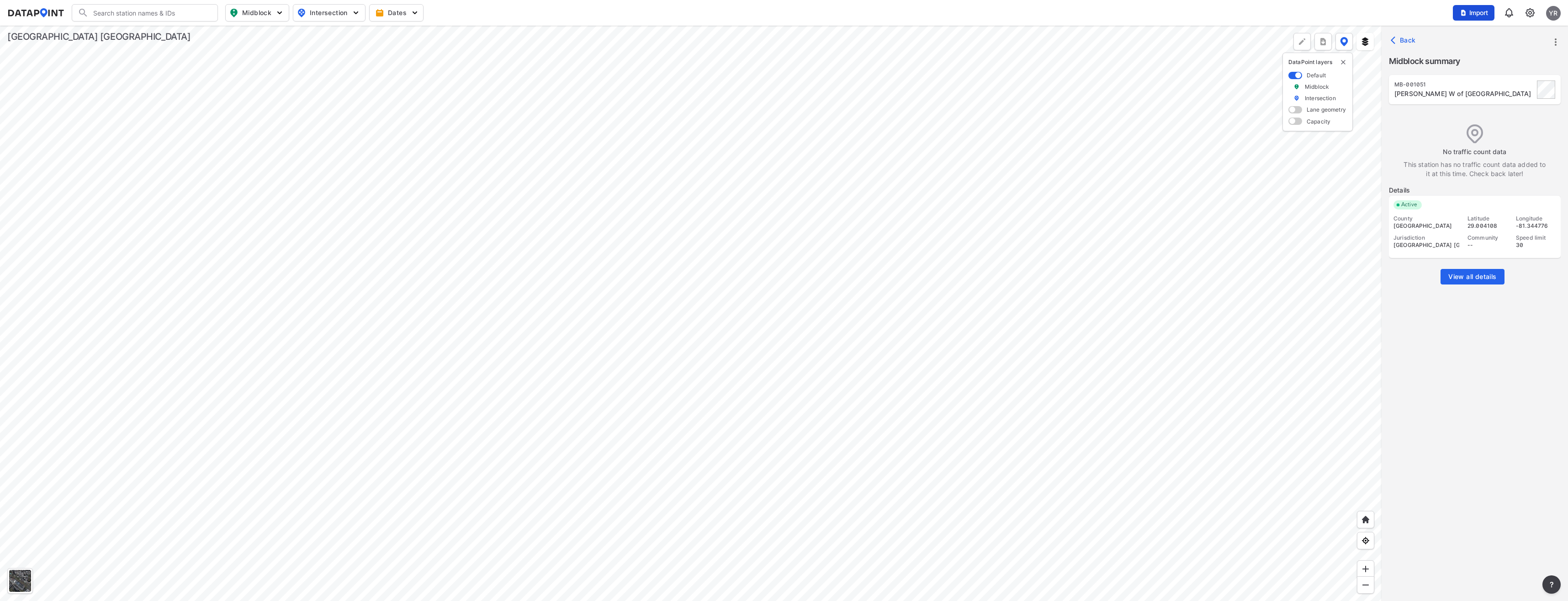
click at [1470, 16] on span "Import" at bounding box center [1474, 13] width 30 height 9
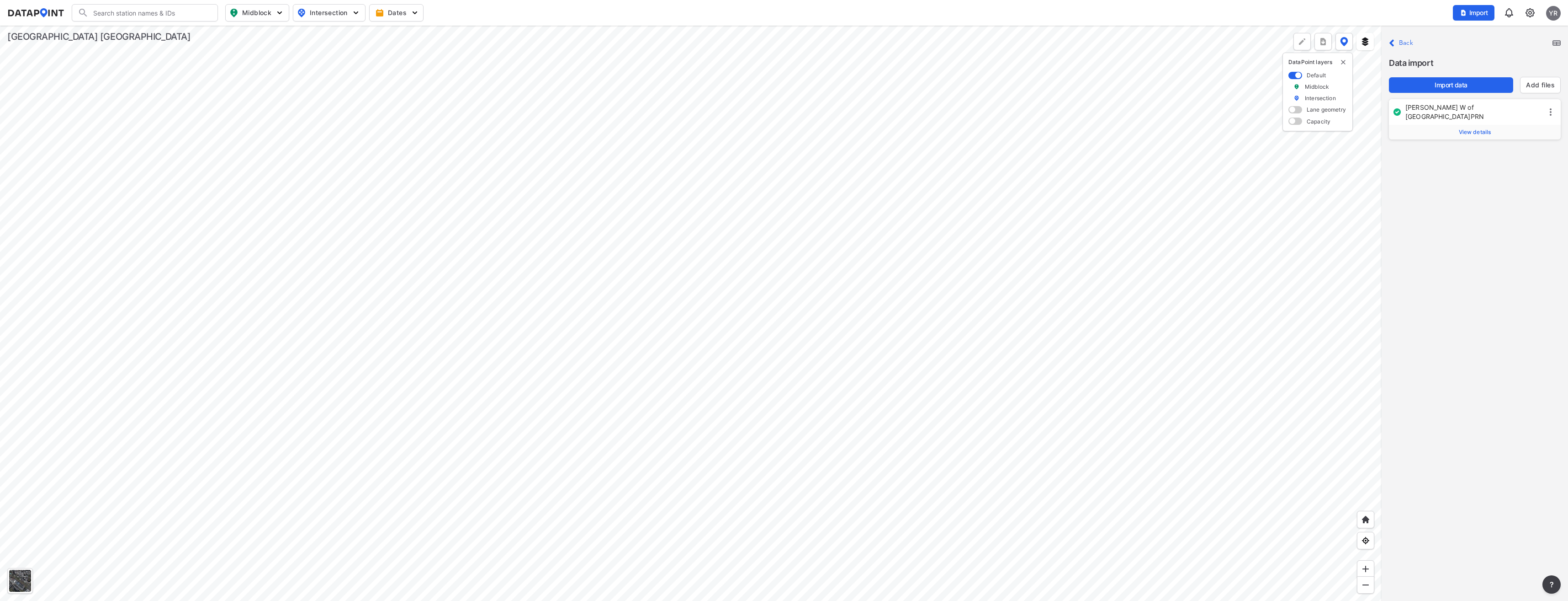
click at [1550, 107] on icon at bounding box center [1550, 112] width 11 height 11
click at [1483, 167] on div "Close Back Data import Import data Add files Beresford Rd W of Ridgewood Ave.PR…" at bounding box center [1475, 313] width 186 height 575
drag, startPoint x: 1483, startPoint y: 167, endPoint x: 1469, endPoint y: 123, distance: 46.2
click at [1469, 128] on span "View details" at bounding box center [1475, 132] width 33 height 8
click at [1481, 270] on div "Close Back Data import Import data Add files Beresford Rd W of Ridgewood Ave.PR…" at bounding box center [1475, 313] width 186 height 575
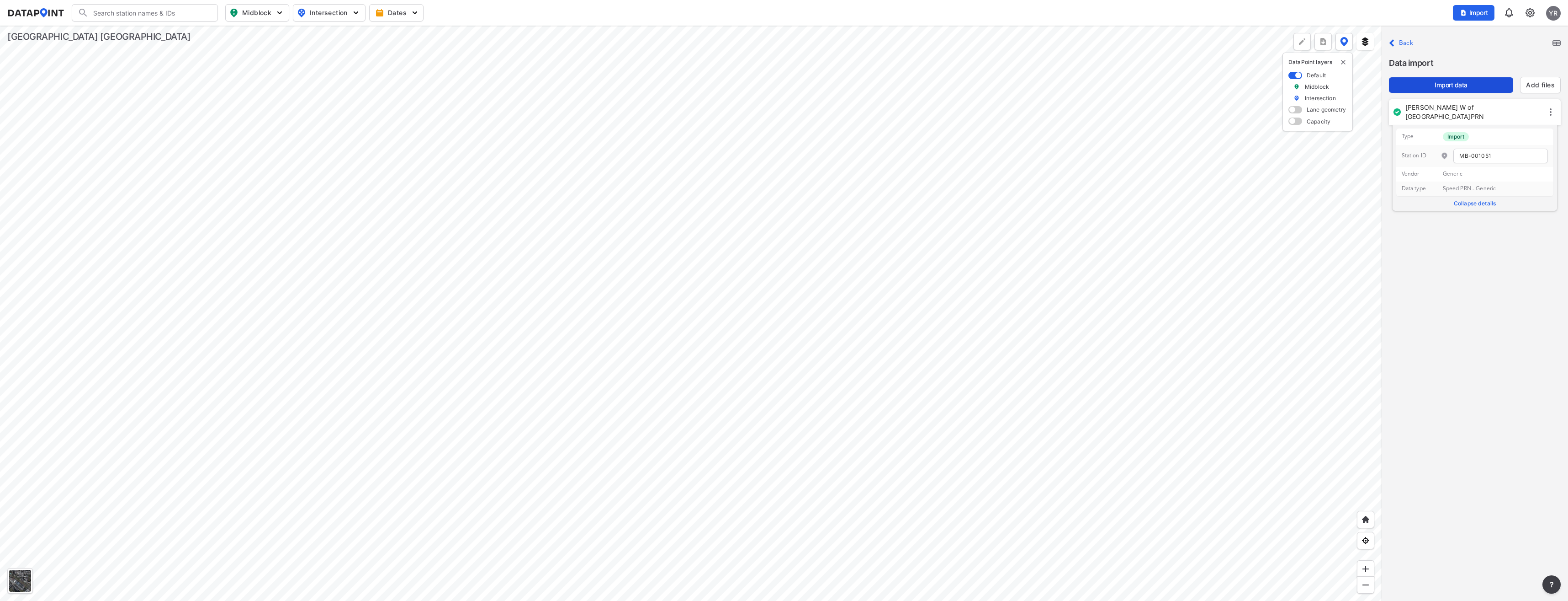
click at [1429, 81] on span "Import data" at bounding box center [1451, 85] width 110 height 9
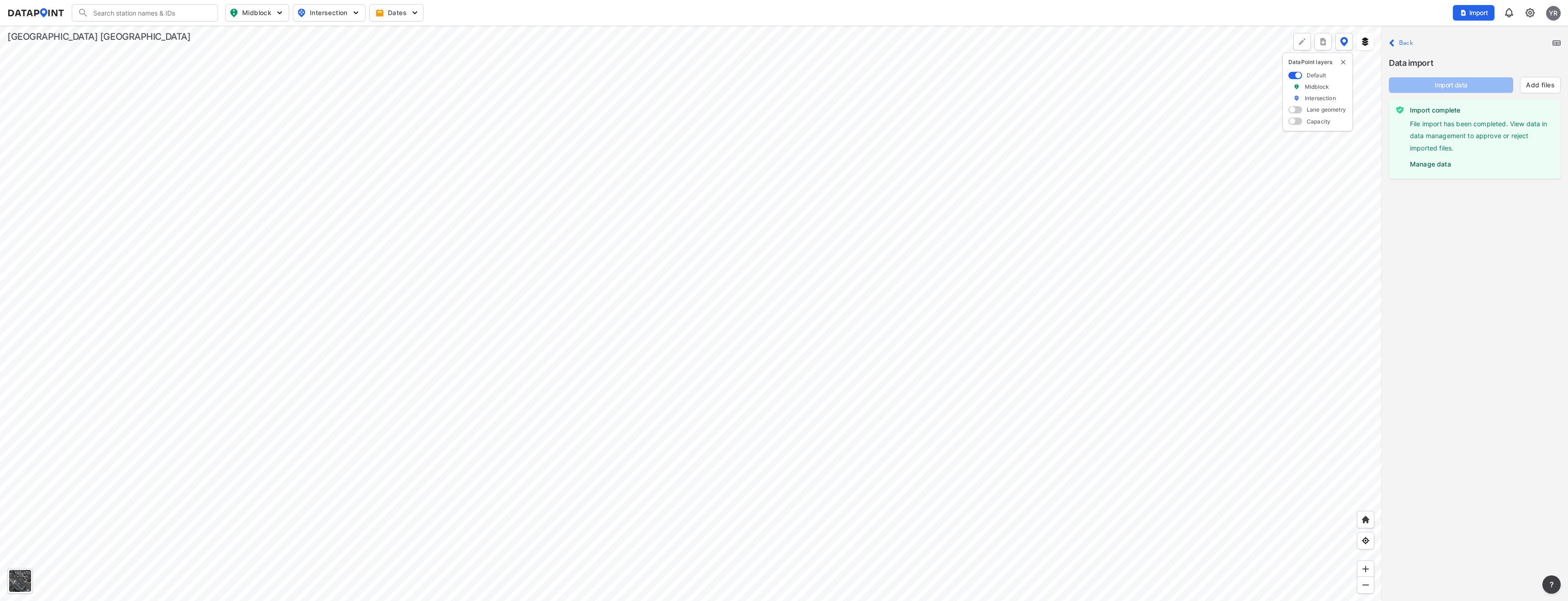
click at [1444, 166] on label "Manage data" at bounding box center [1482, 162] width 143 height 13
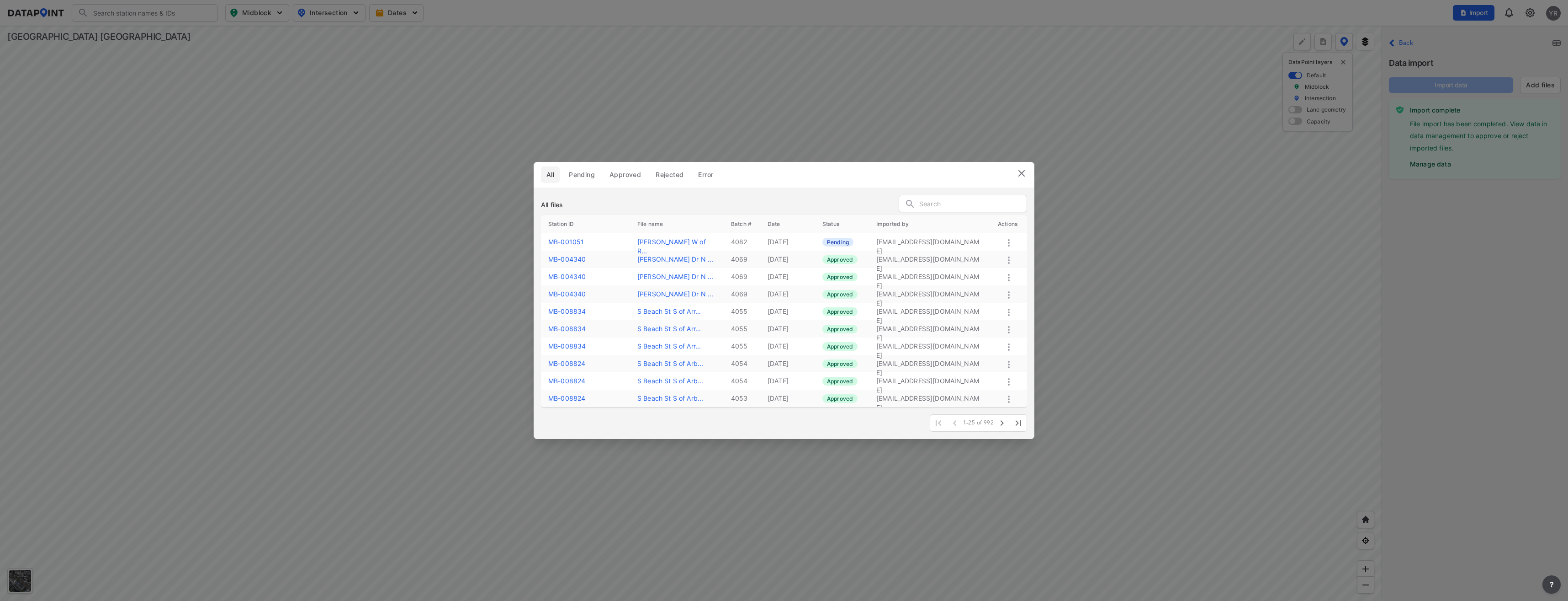
click at [1008, 243] on icon at bounding box center [1008, 243] width 11 height 11
click at [994, 255] on label "Approve" at bounding box center [995, 253] width 26 height 9
click at [1020, 175] on img at bounding box center [1021, 173] width 11 height 11
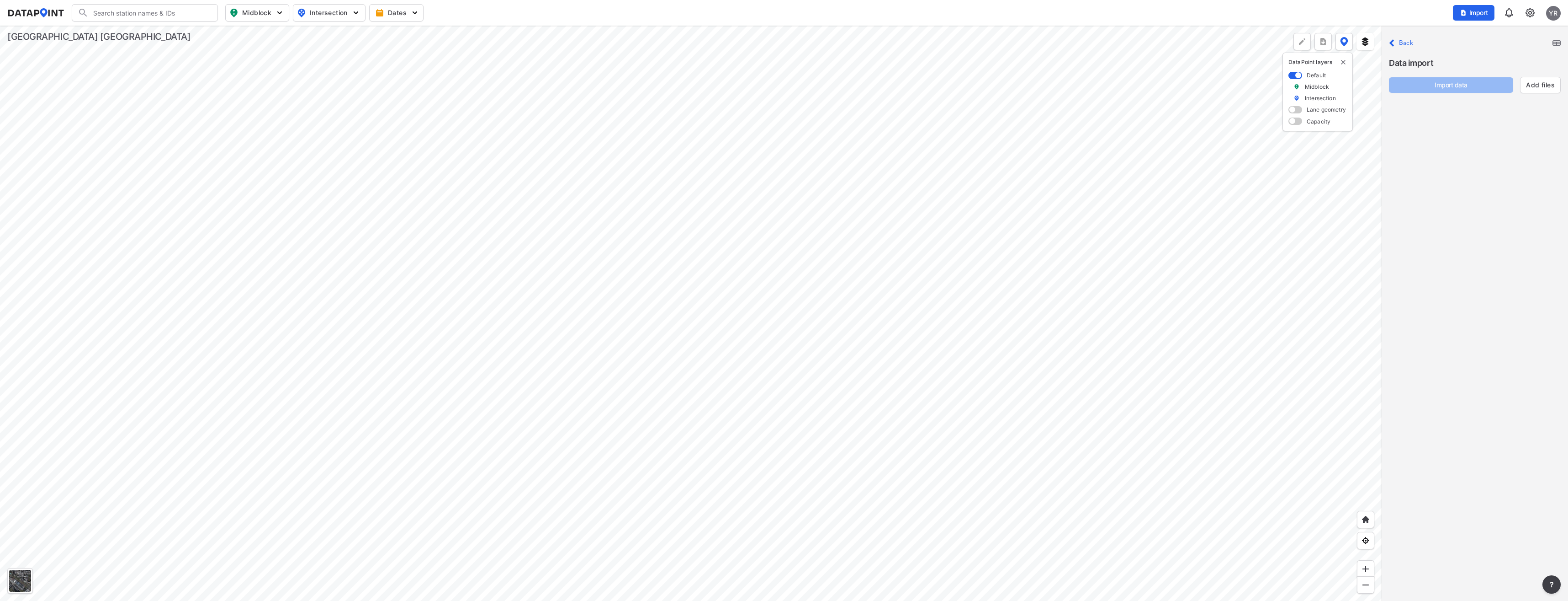
click at [569, 375] on div at bounding box center [690, 313] width 1382 height 575
click at [1404, 41] on label "Back" at bounding box center [1406, 43] width 14 height 7
click at [576, 383] on div at bounding box center [690, 313] width 1382 height 575
click at [1455, 215] on link "View all details" at bounding box center [1472, 211] width 61 height 17
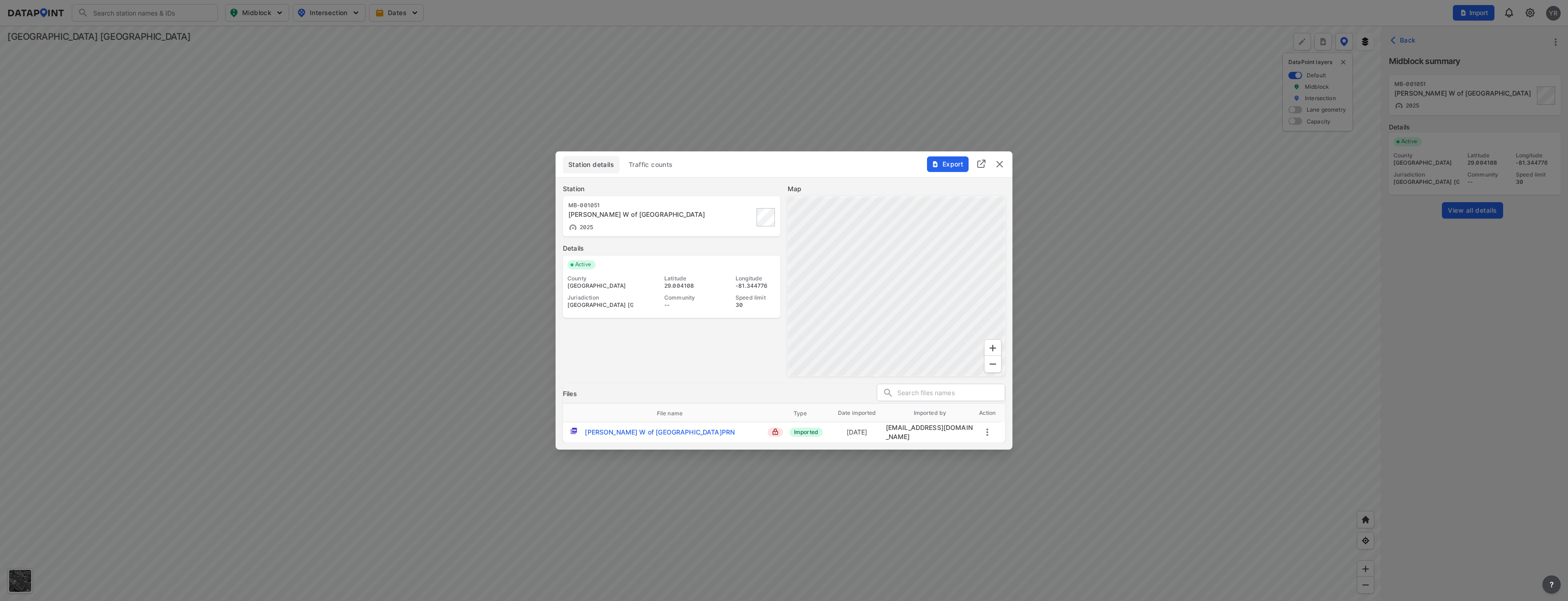
click at [635, 172] on button "Traffic counts" at bounding box center [651, 165] width 55 height 18
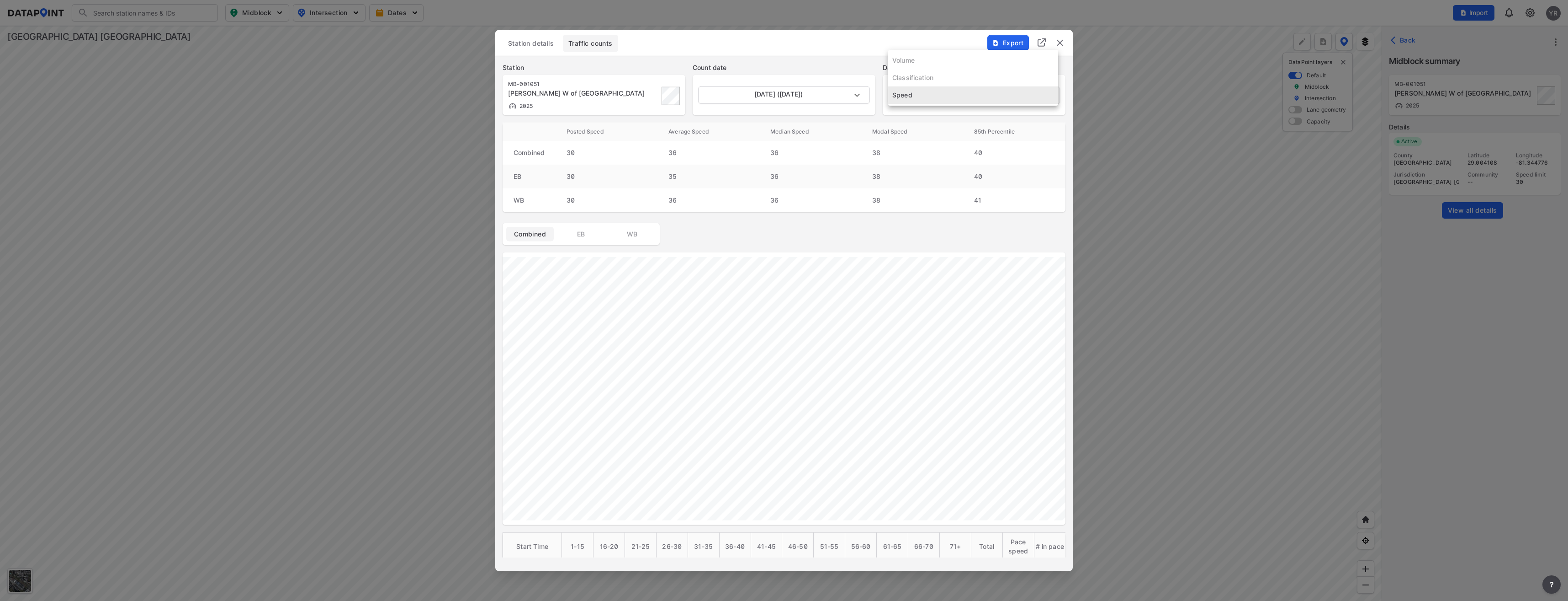
click at [1046, 91] on body "Search Please enter a search term. Midblock Intersection Dates Import YR Import…" at bounding box center [784, 300] width 1568 height 601
click at [846, 95] on div at bounding box center [784, 300] width 1568 height 601
click at [846, 97] on body "Search Please enter a search term. Midblock Intersection Dates Import YR Import…" at bounding box center [784, 300] width 1568 height 601
click at [758, 163] on li "August 6 2025 (Wednesday)" at bounding box center [783, 165] width 170 height 18
click at [857, 93] on body "Search Please enter a search term. Midblock Intersection Dates Import YR Import…" at bounding box center [784, 300] width 1568 height 601
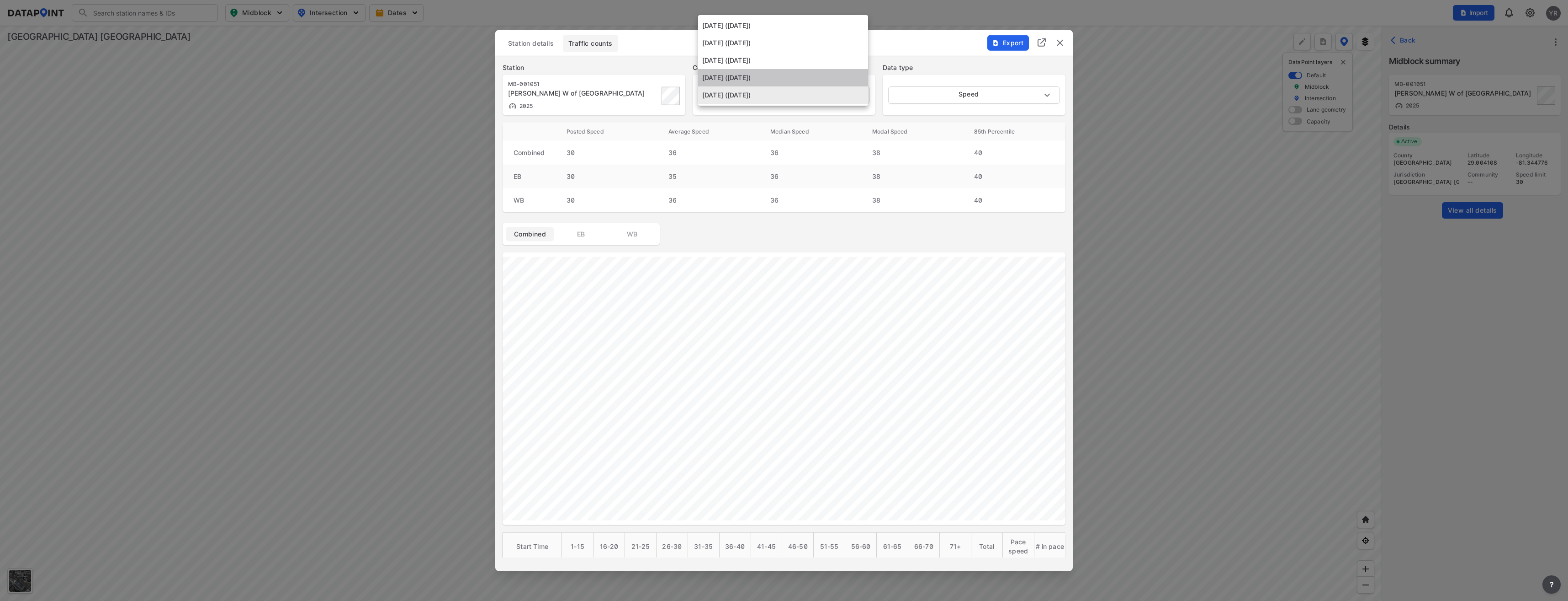
click at [737, 83] on li "August 7 2025 (Thursday)" at bounding box center [783, 77] width 170 height 18
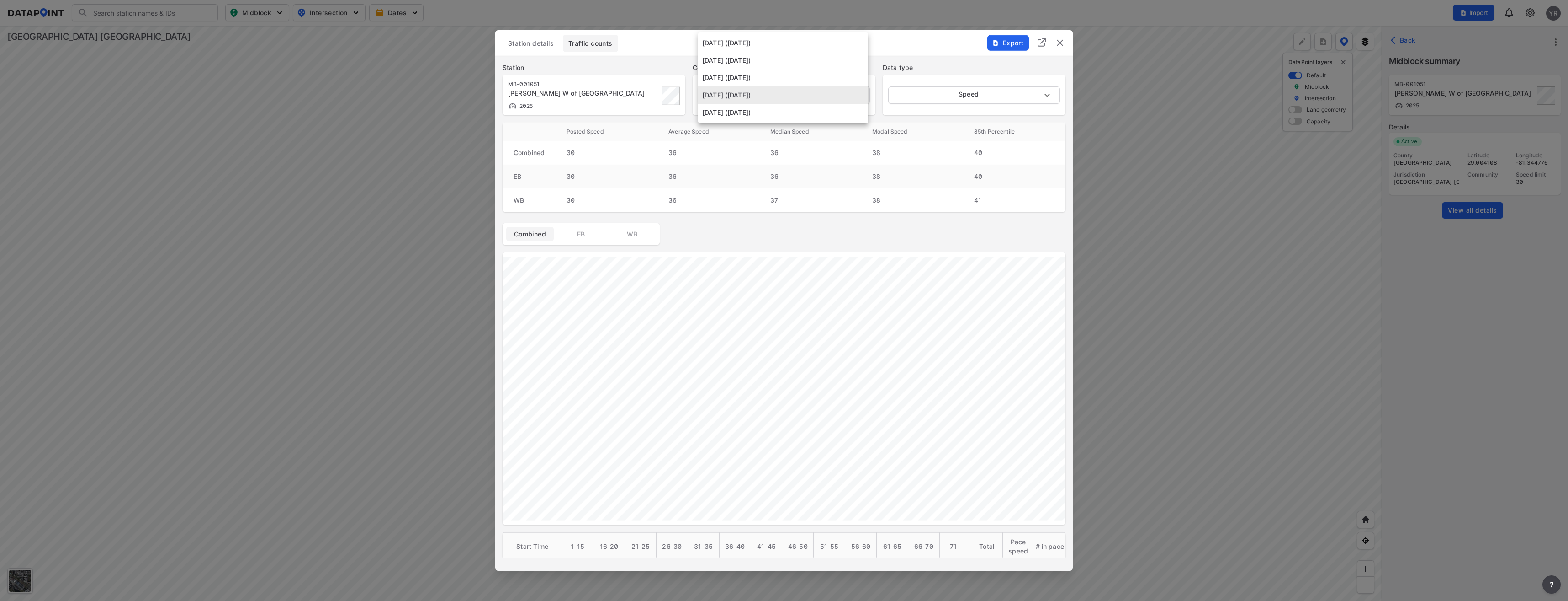
click at [856, 94] on body "Search Please enter a search term. Midblock Intersection Dates Import YR Import…" at bounding box center [784, 300] width 1568 height 601
click at [749, 85] on li "August 8 2025 (Friday)" at bounding box center [783, 77] width 170 height 18
type input "2025-08-08"
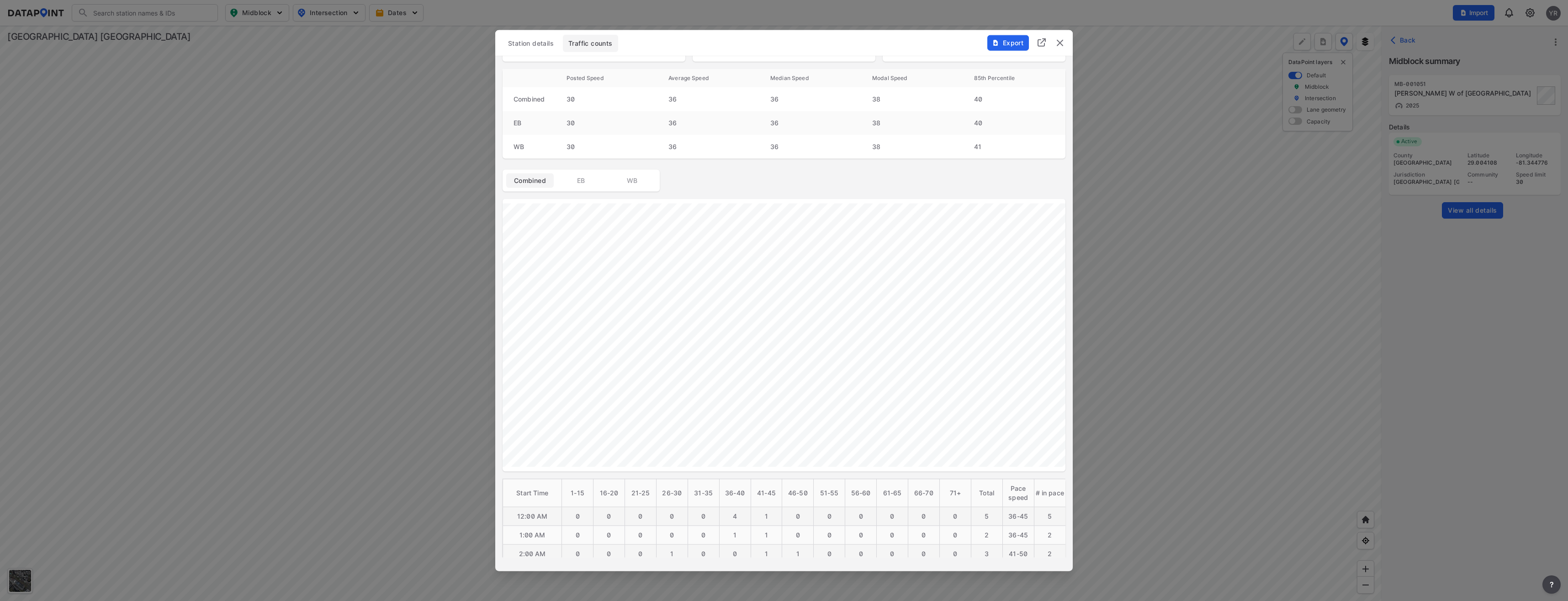
scroll to position [40, 0]
click at [522, 38] on button "Station details" at bounding box center [531, 43] width 57 height 18
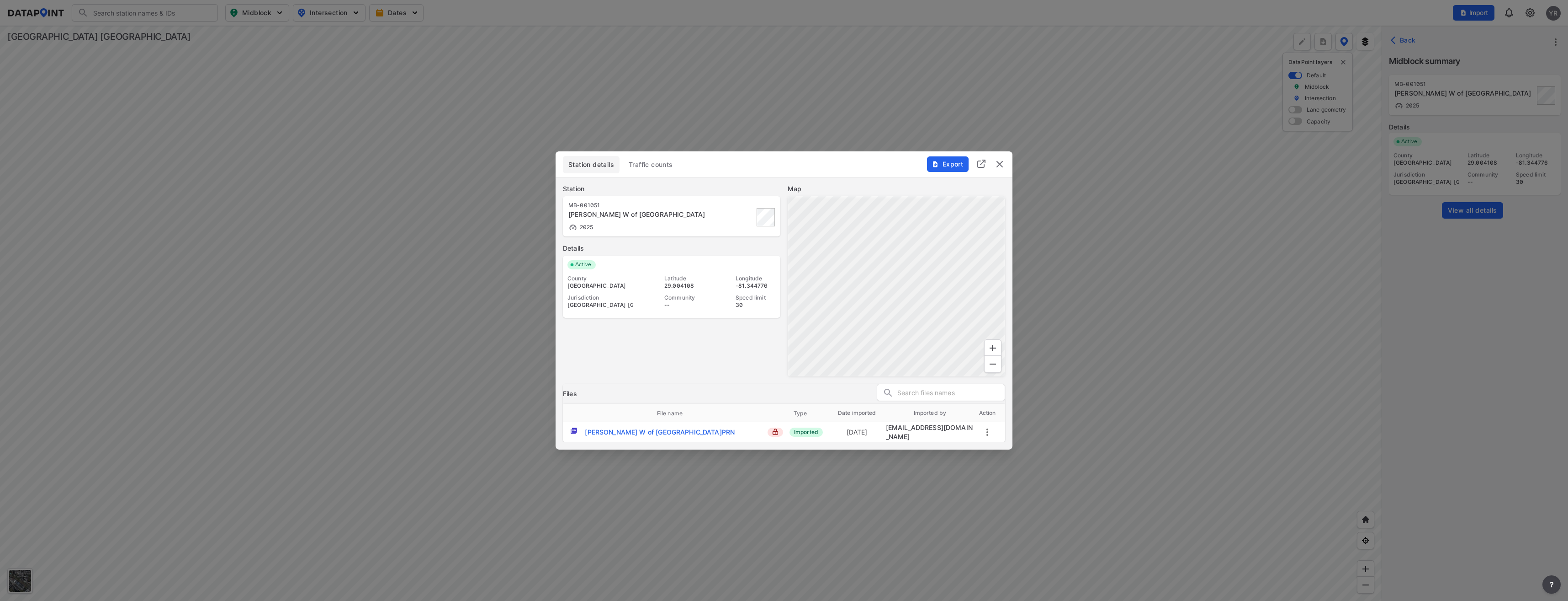
scroll to position [0, 0]
click at [999, 164] on img "delete" at bounding box center [999, 164] width 11 height 11
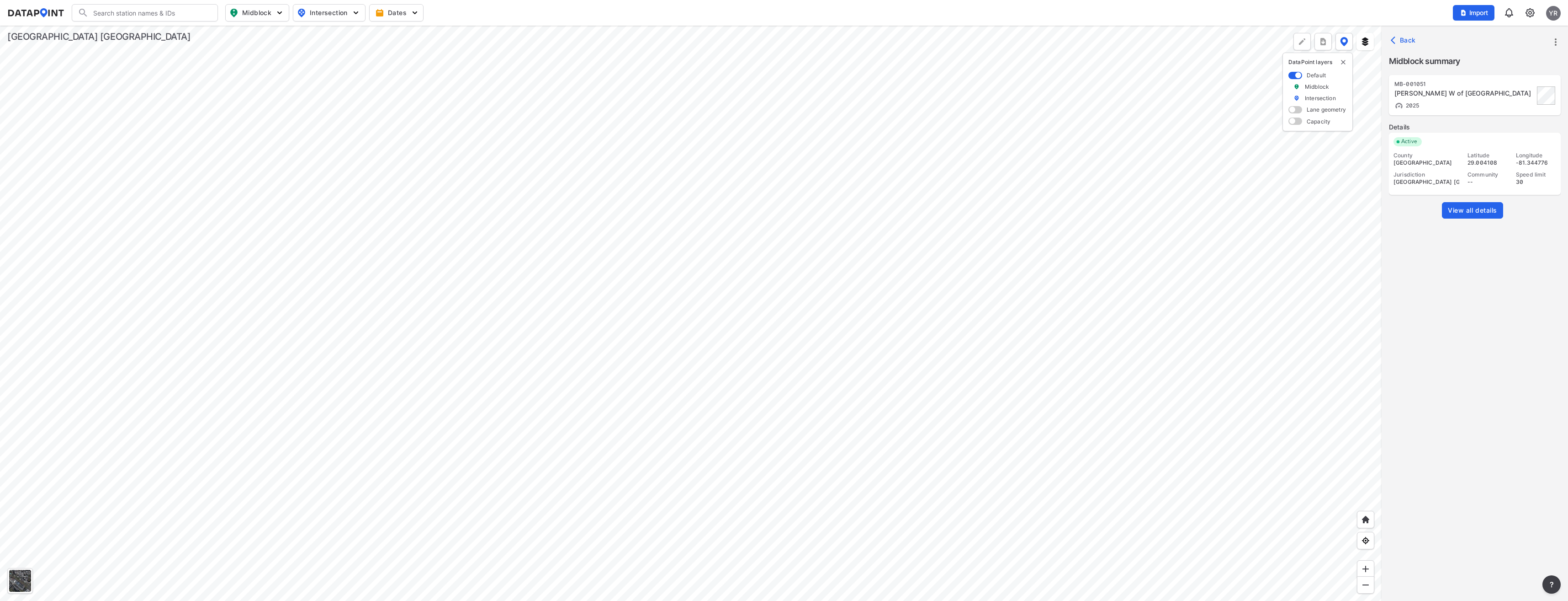
click at [568, 384] on div at bounding box center [690, 313] width 1382 height 575
drag, startPoint x: 1431, startPoint y: 227, endPoint x: 1434, endPoint y: 201, distance: 26.2
click at [1431, 227] on div "View all details" at bounding box center [1475, 217] width 172 height 30
click at [1477, 14] on span "Import" at bounding box center [1474, 13] width 30 height 9
click at [1483, 134] on span "View details" at bounding box center [1475, 132] width 33 height 8
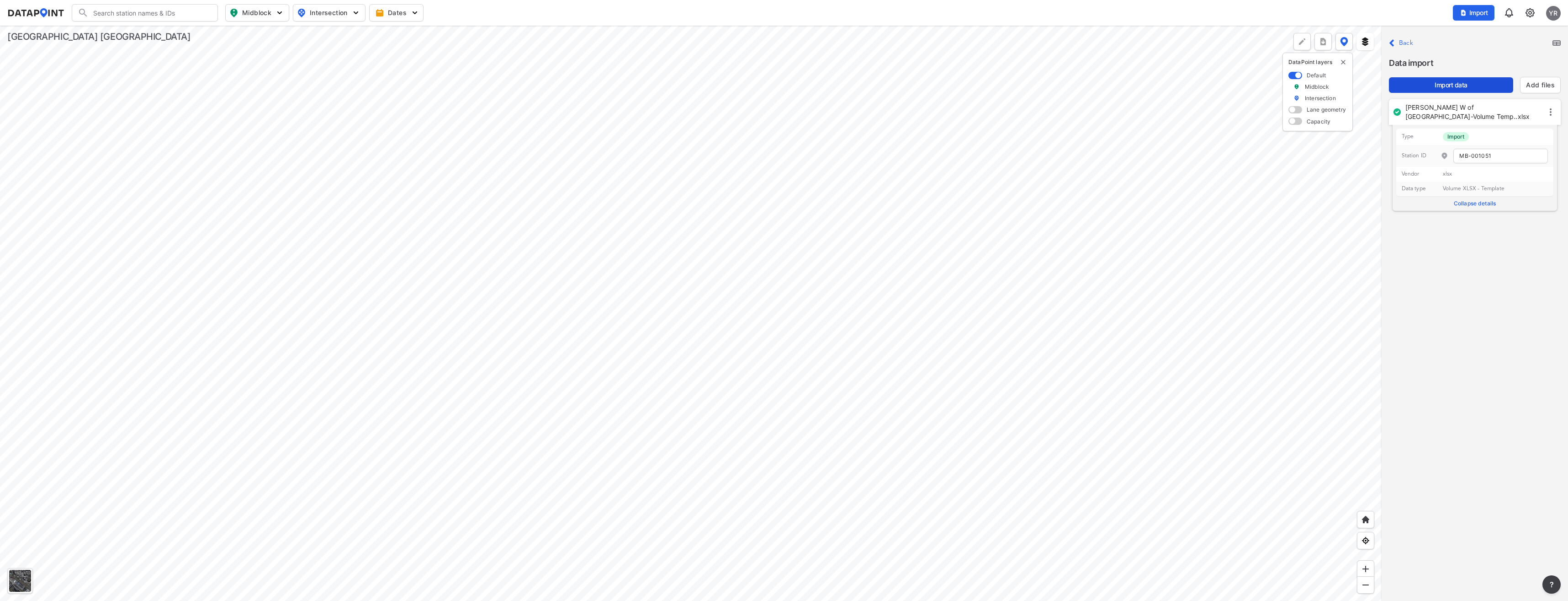
click at [1461, 86] on span "Import data" at bounding box center [1451, 85] width 110 height 9
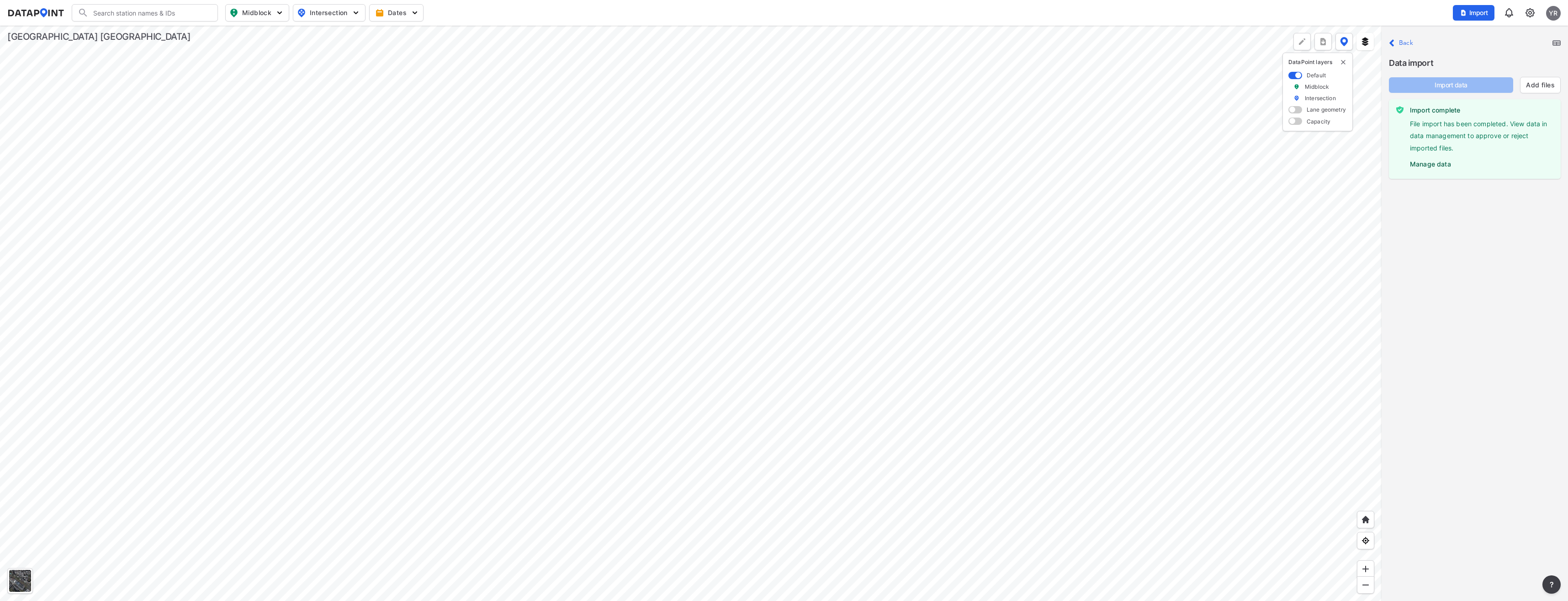
click at [1442, 165] on label "Manage data" at bounding box center [1482, 162] width 143 height 13
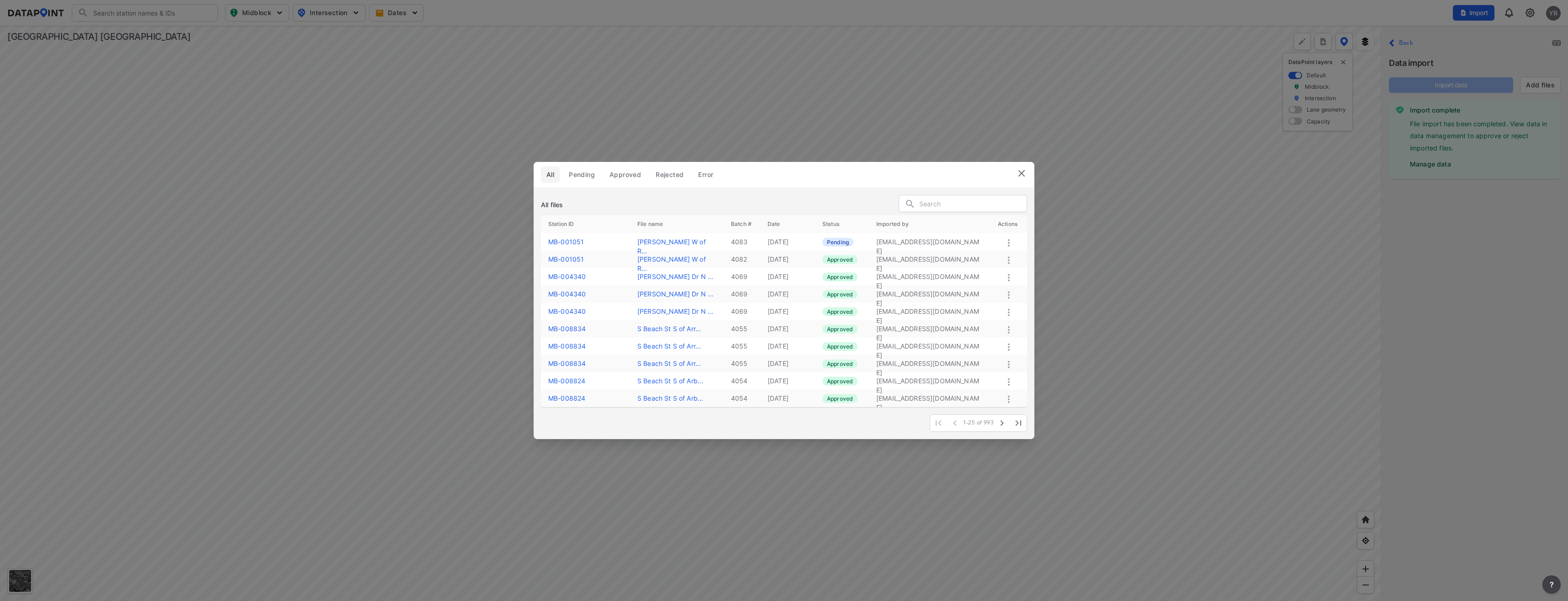
click at [1008, 243] on icon at bounding box center [1008, 243] width 11 height 11
click at [994, 252] on label "Approve" at bounding box center [994, 253] width 26 height 9
click at [1022, 170] on img at bounding box center [1021, 173] width 11 height 11
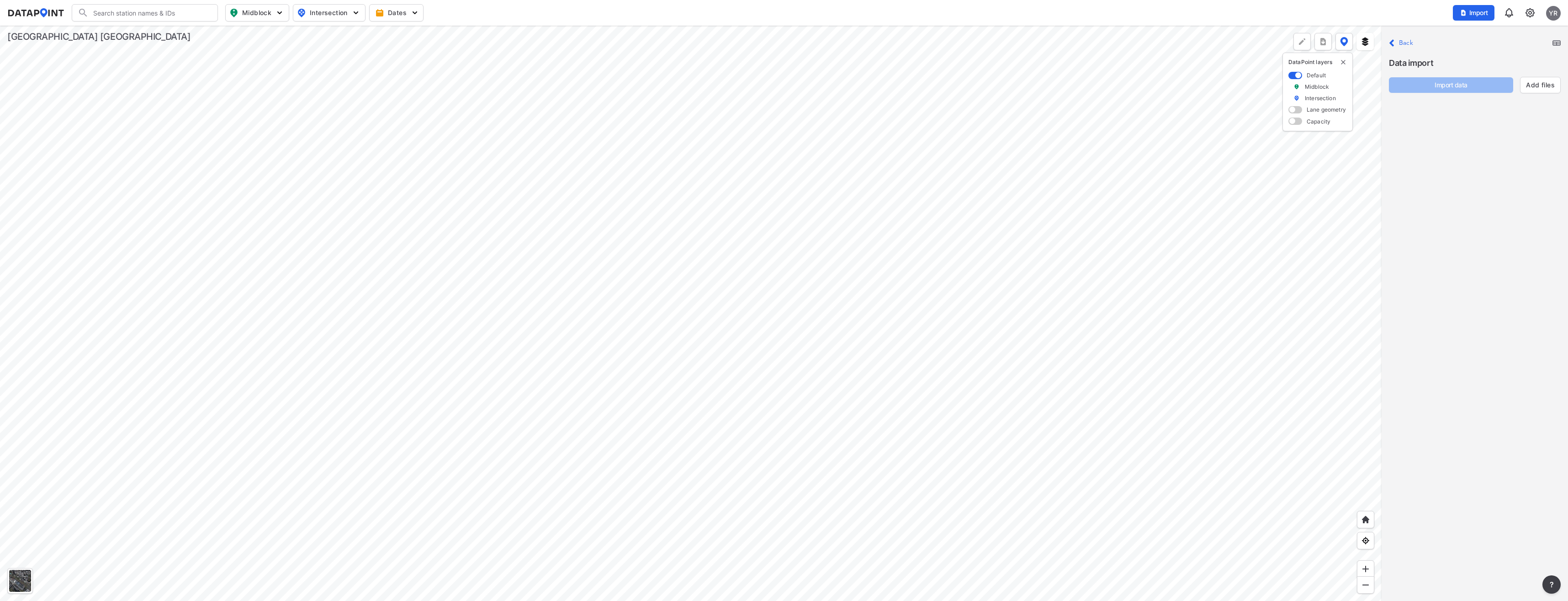
click at [574, 382] on div at bounding box center [690, 313] width 1382 height 575
click at [1402, 48] on p "Close Back" at bounding box center [1401, 43] width 24 height 13
click at [572, 384] on div at bounding box center [690, 313] width 1382 height 575
click at [571, 380] on div at bounding box center [690, 313] width 1382 height 575
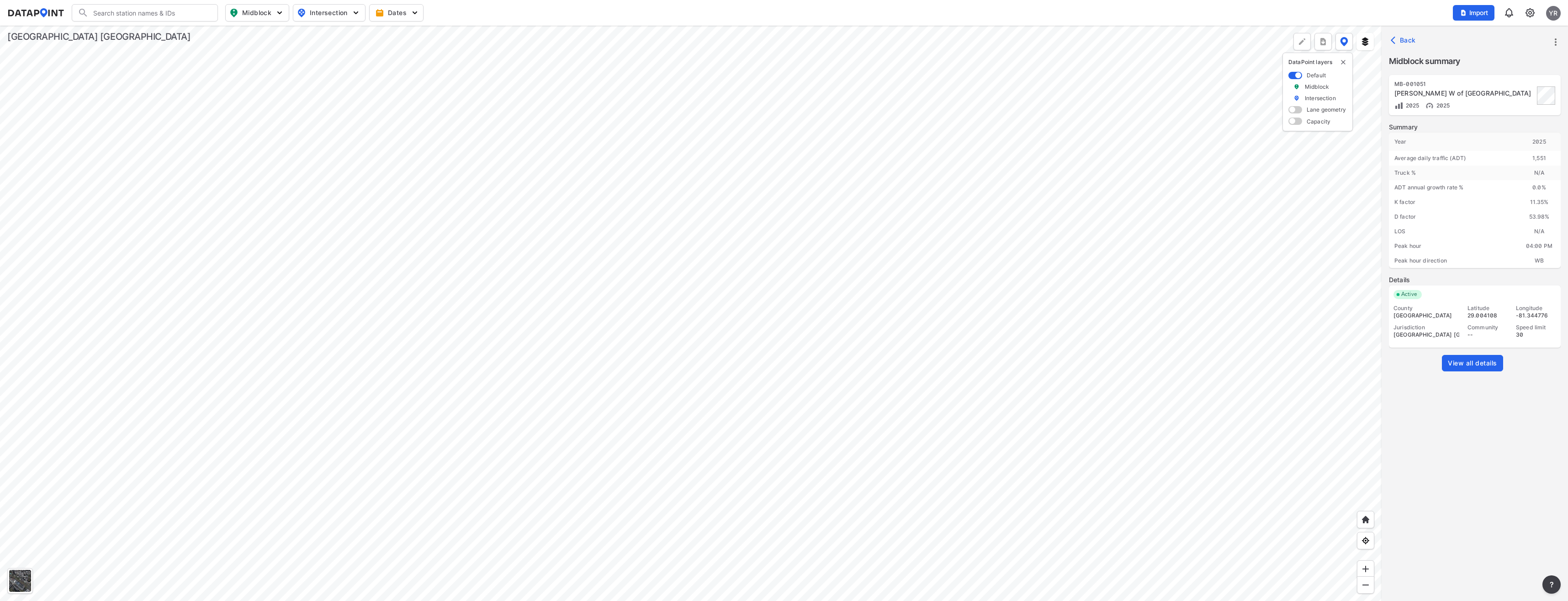
click at [1465, 368] on link "View all details" at bounding box center [1472, 363] width 61 height 17
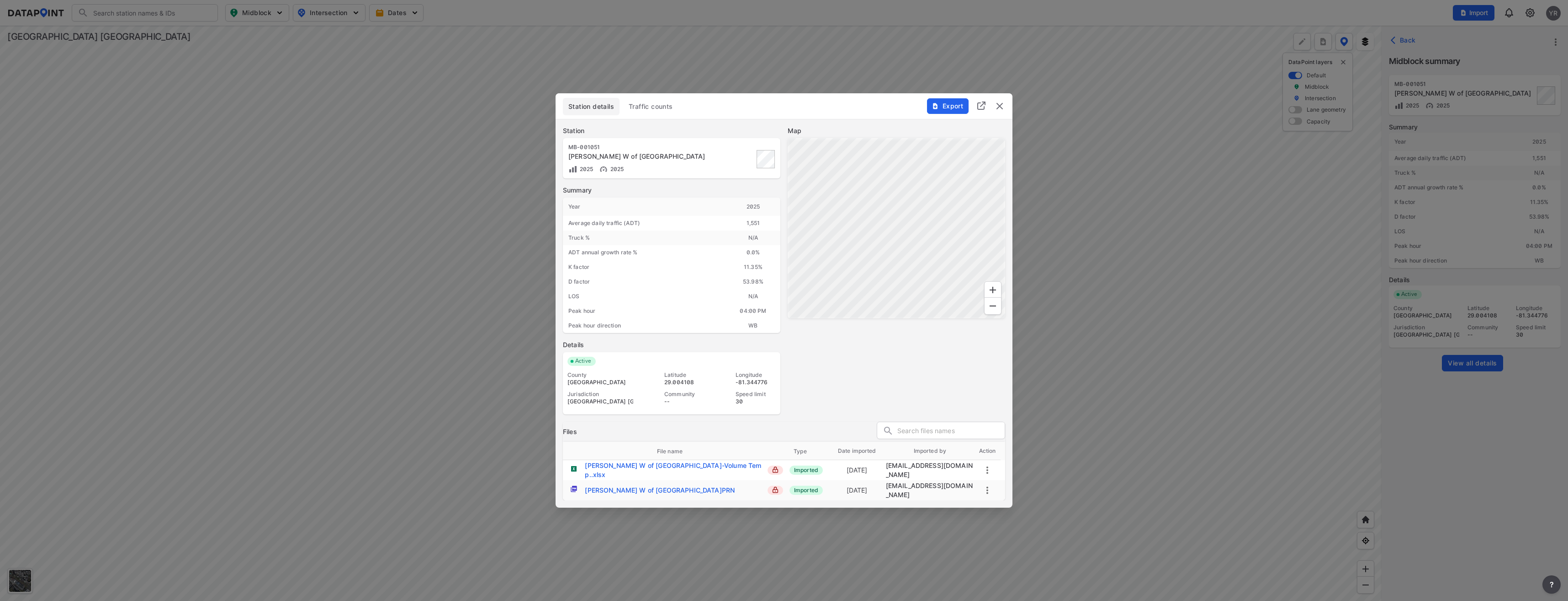
click at [640, 111] on span "Traffic counts" at bounding box center [651, 106] width 44 height 9
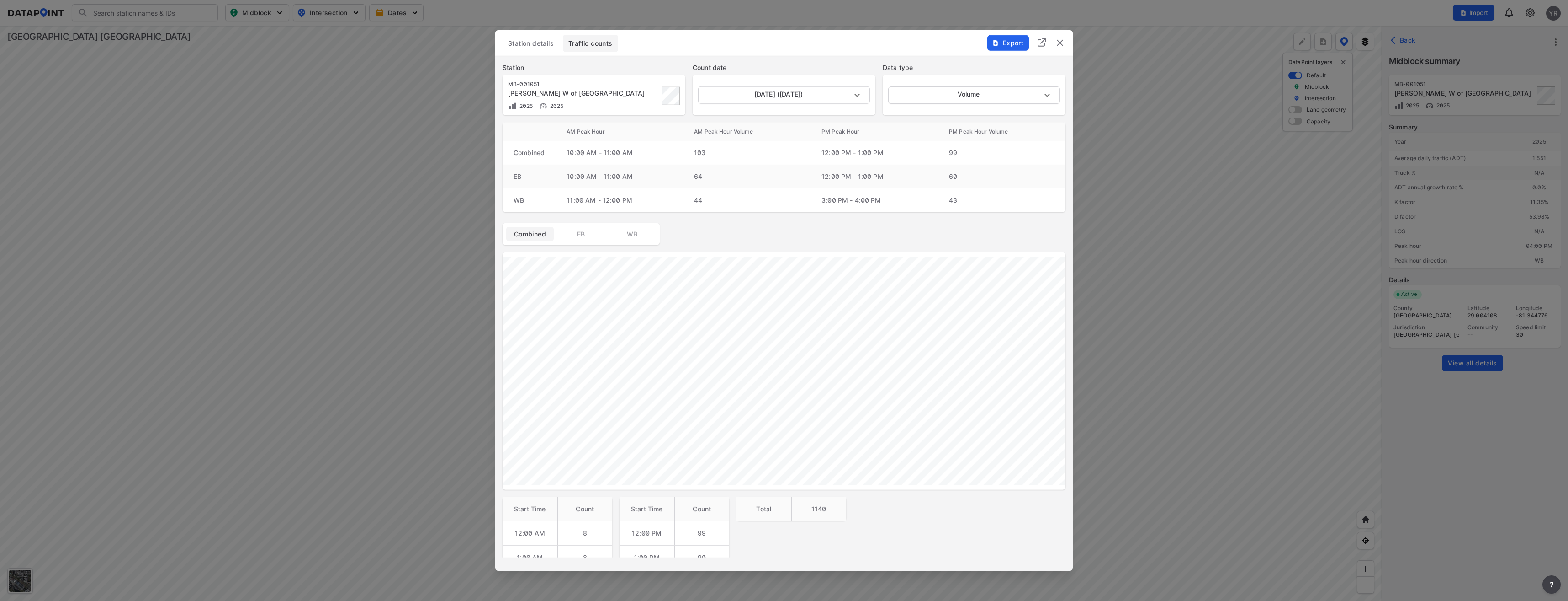
click at [1063, 42] on img "delete" at bounding box center [1060, 43] width 11 height 11
